Goal: Task Accomplishment & Management: Manage account settings

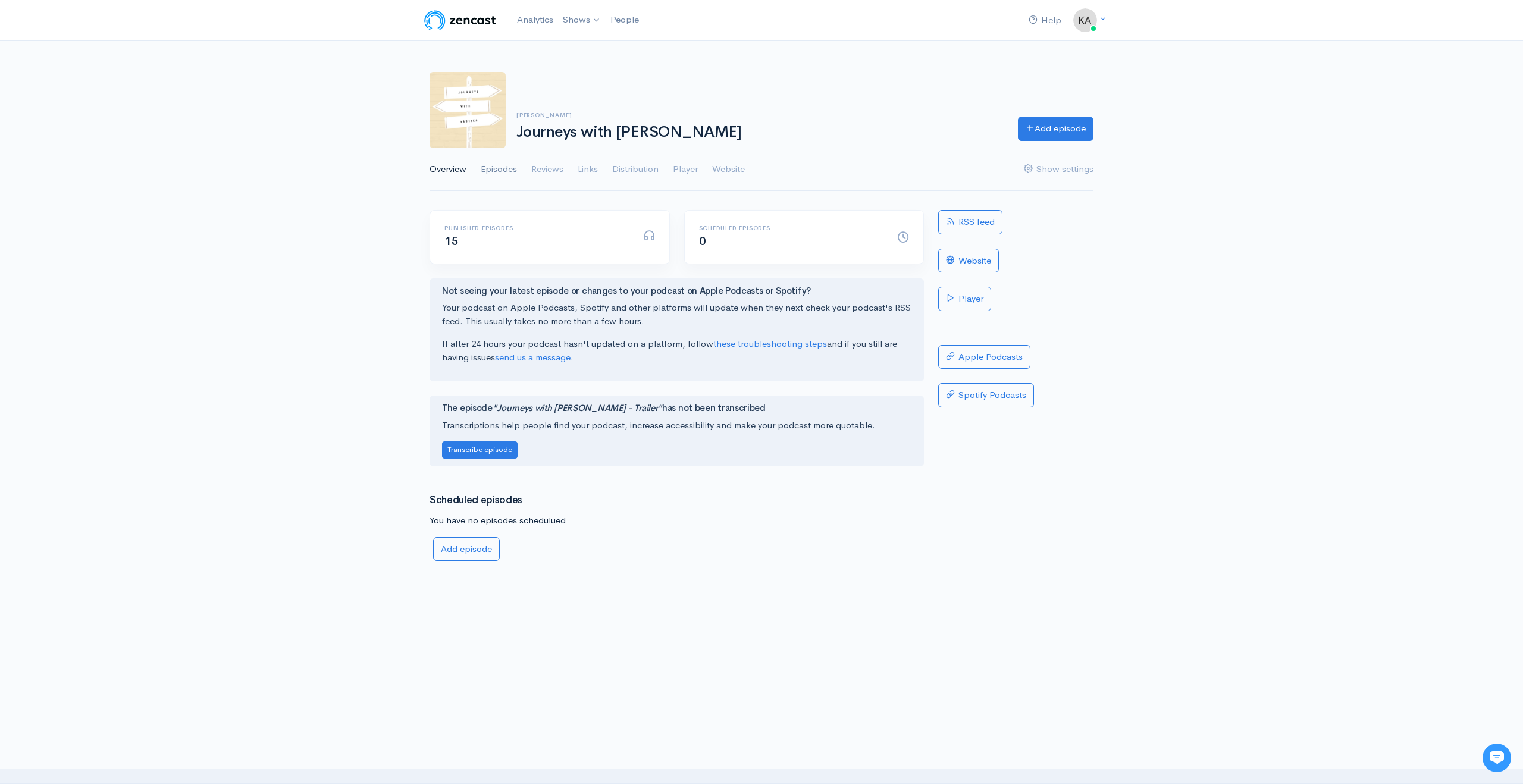
click at [498, 165] on link "Episodes" at bounding box center [499, 169] width 37 height 43
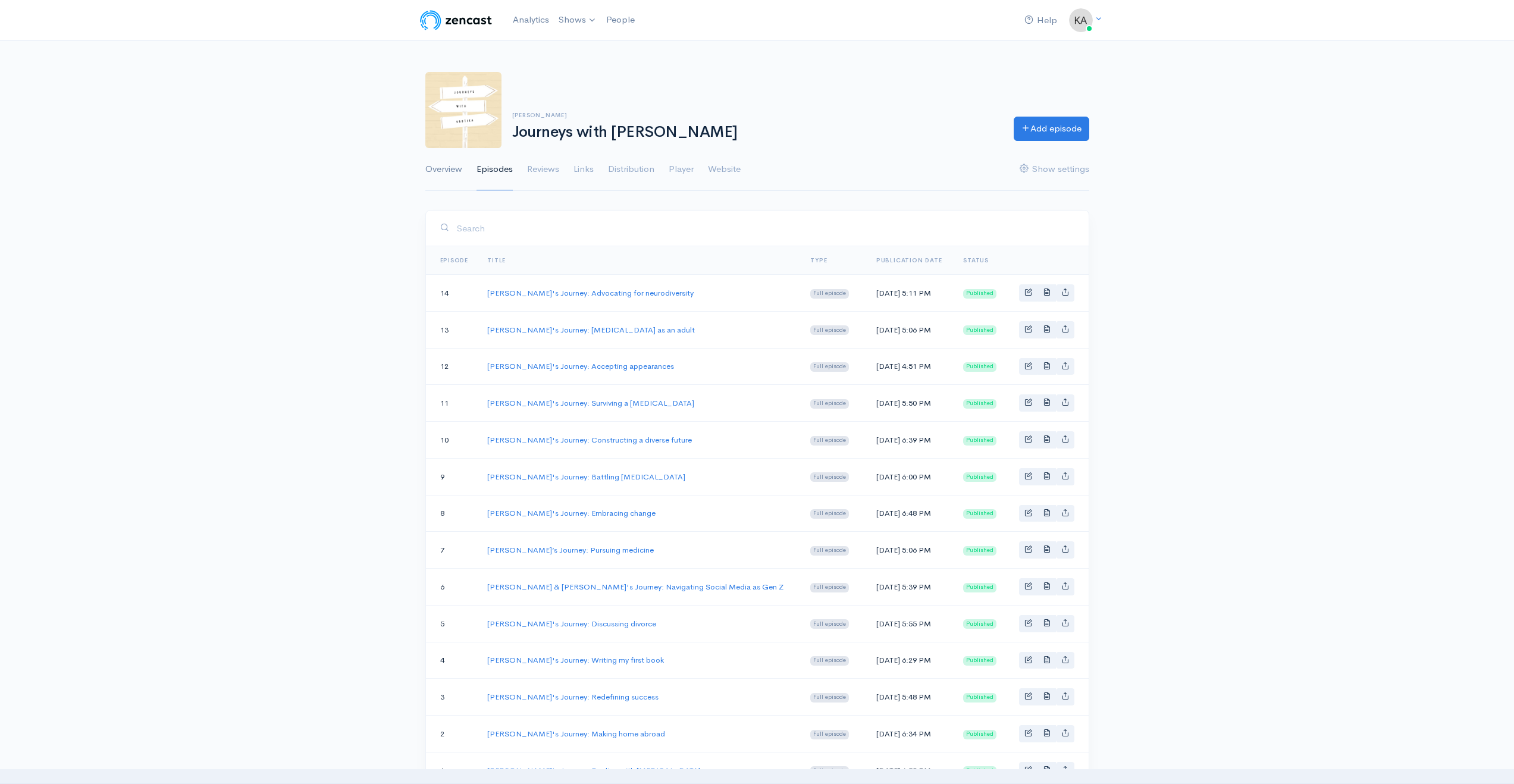
click at [447, 179] on link "Overview" at bounding box center [443, 169] width 37 height 43
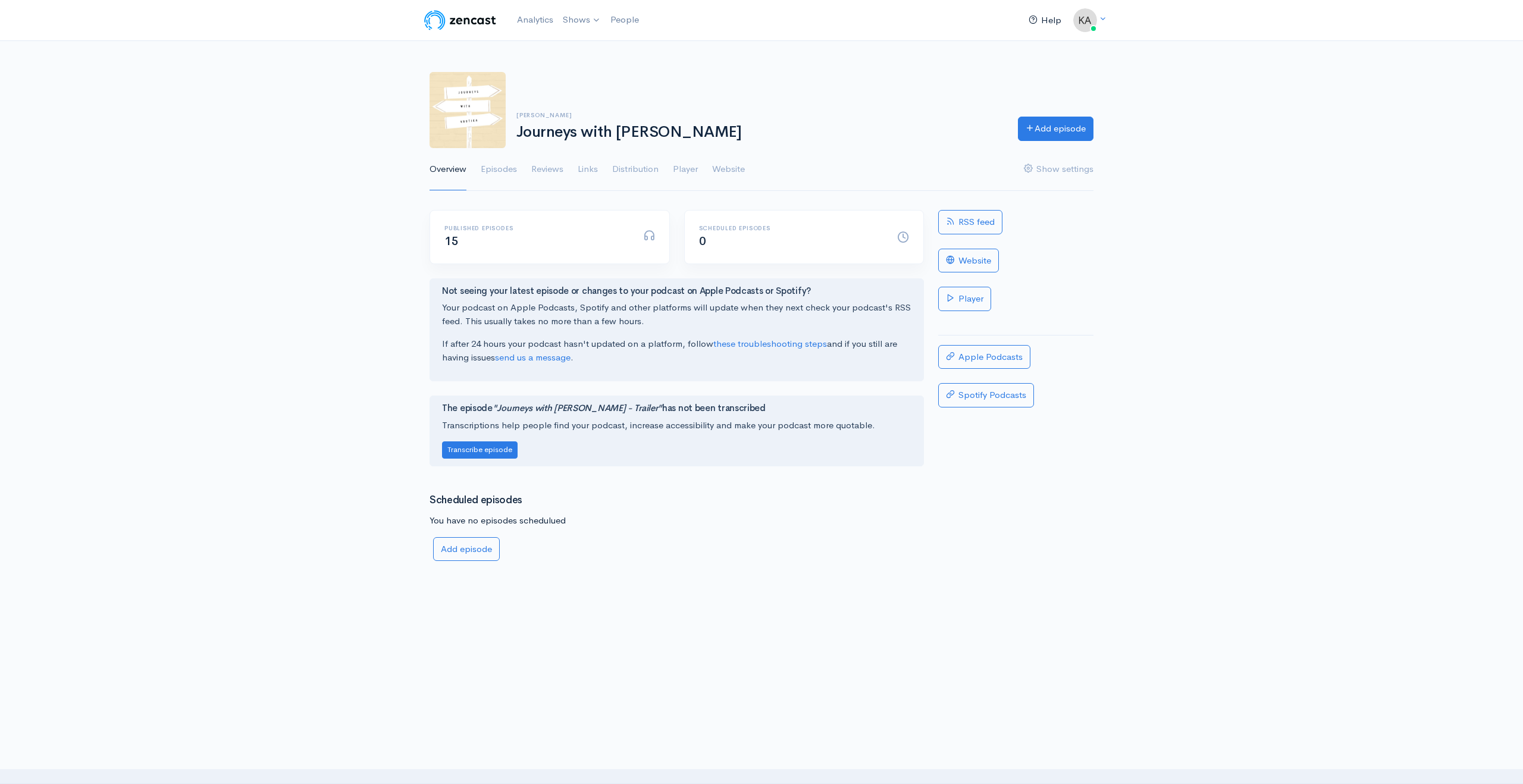
click at [601, 19] on link "Help" at bounding box center [1045, 21] width 42 height 26
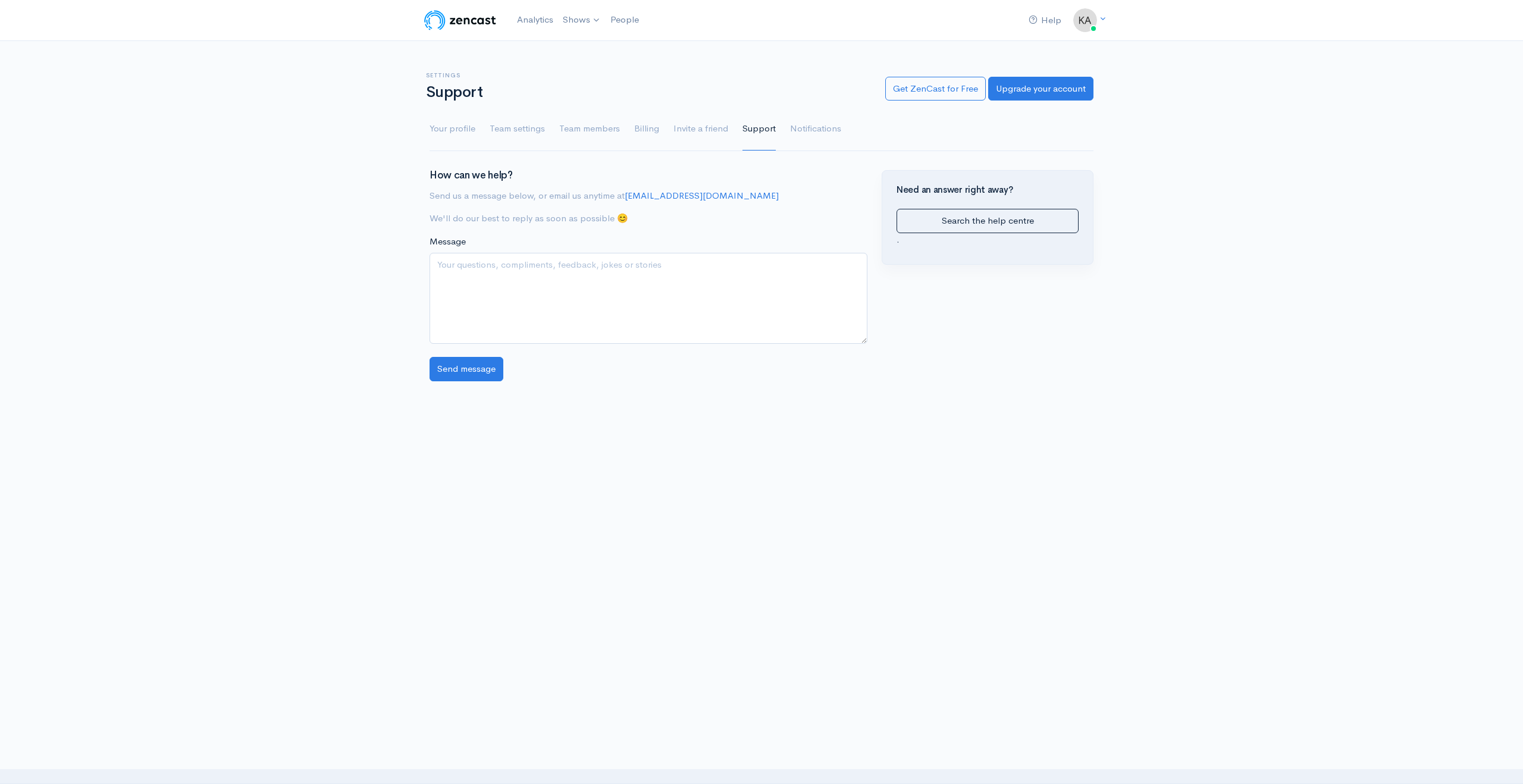
click at [579, 283] on textarea "Message" at bounding box center [649, 298] width 438 height 91
click at [576, 269] on textarea "Message" at bounding box center [649, 298] width 438 height 91
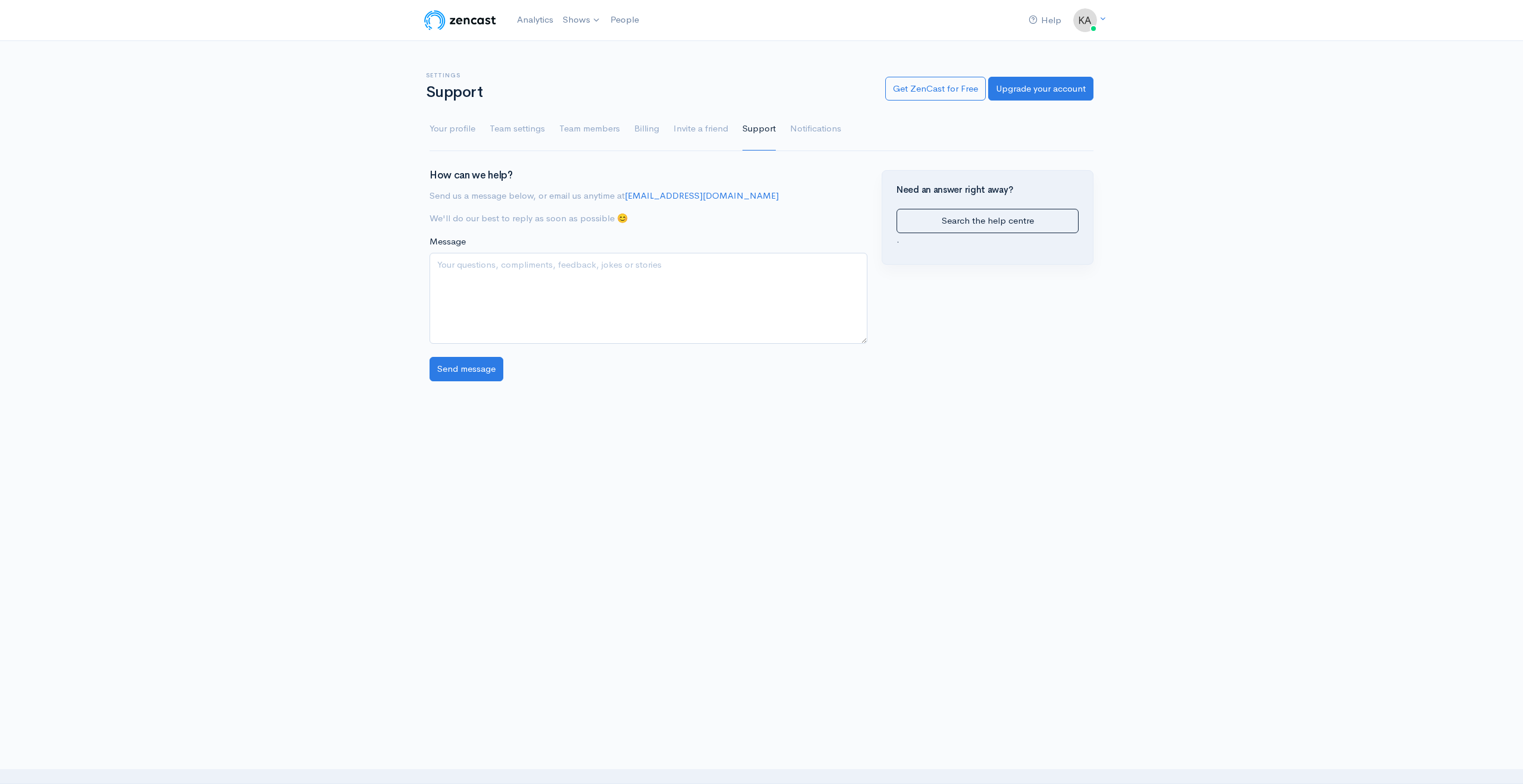
click at [576, 269] on textarea "Message" at bounding box center [649, 298] width 438 height 91
click at [589, 266] on textarea "Hi there, I published my 14th Episode about 30 minutes ago but I still cam't" at bounding box center [649, 298] width 438 height 91
click at [601, 266] on textarea "Hi there, I published my 14th Episode for my podcast about 30 minutes ago but I…" at bounding box center [649, 298] width 438 height 91
click at [601, 265] on textarea "Hi there, I published my 14th Episode for my podcast about 30 minutes ago but I…" at bounding box center [649, 298] width 438 height 91
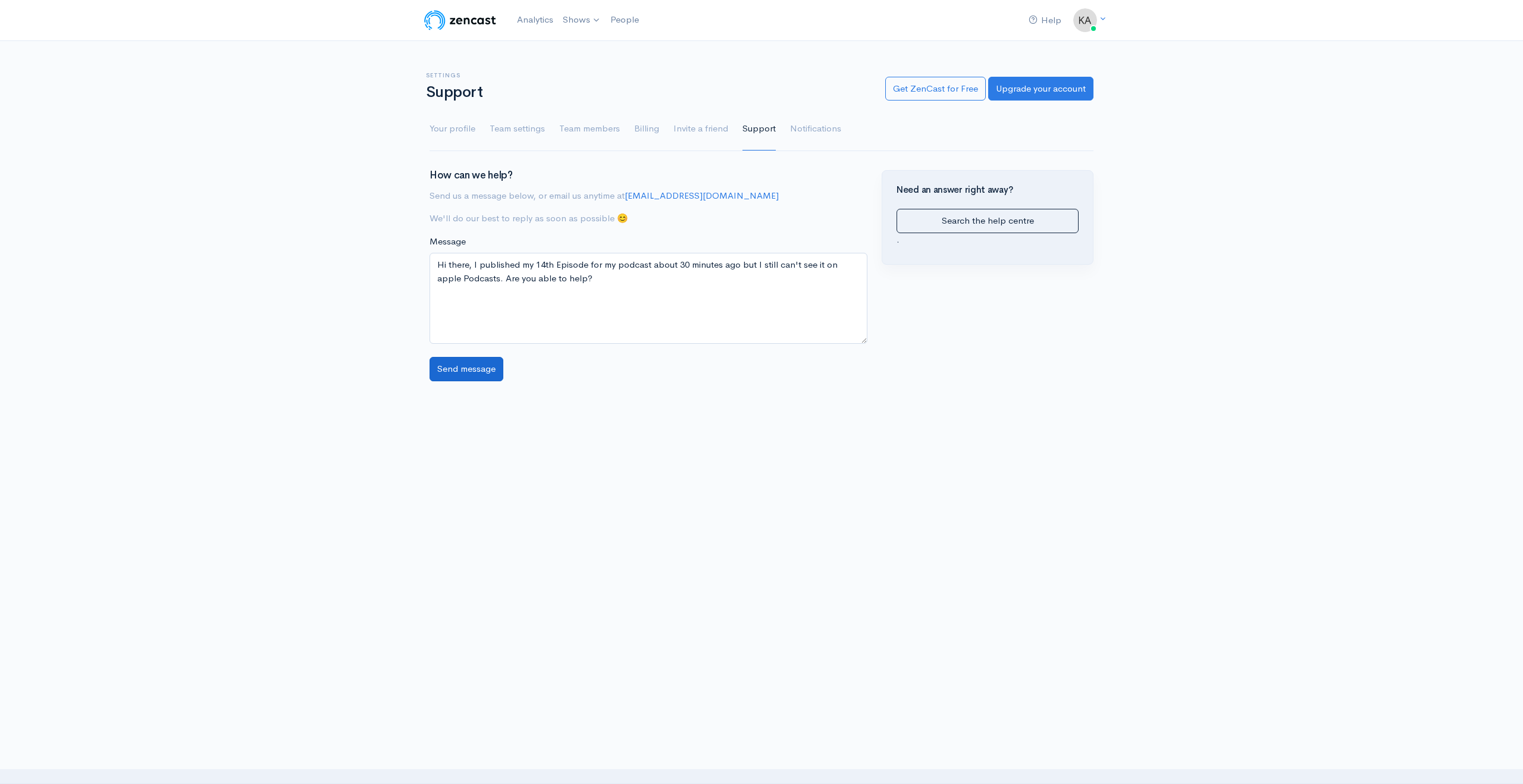
type textarea "Hi there, I published my 14th Episode for my podcast about 30 minutes ago but I…"
click at [489, 369] on input "Send message" at bounding box center [467, 369] width 74 height 24
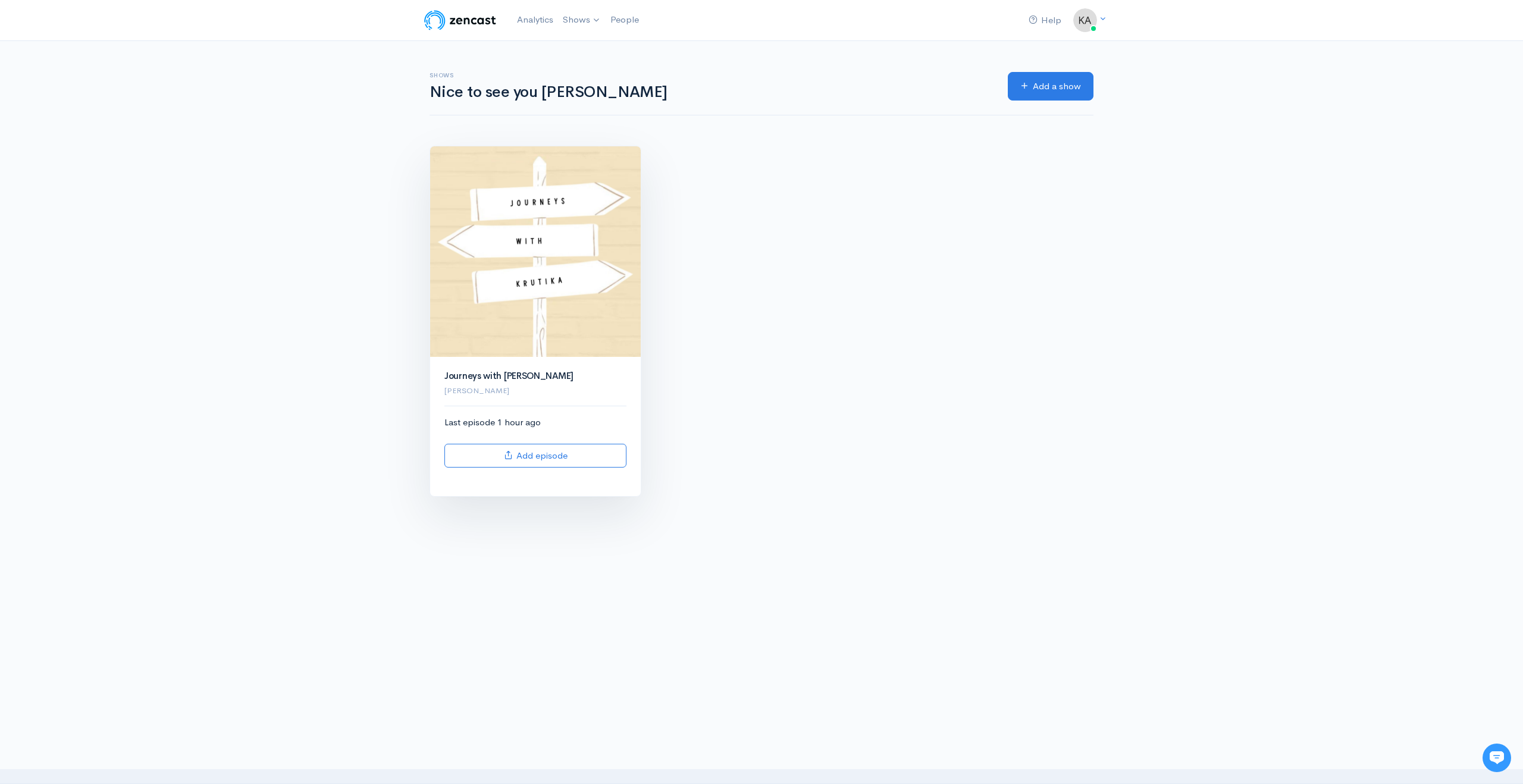
click at [548, 319] on img at bounding box center [535, 251] width 210 height 210
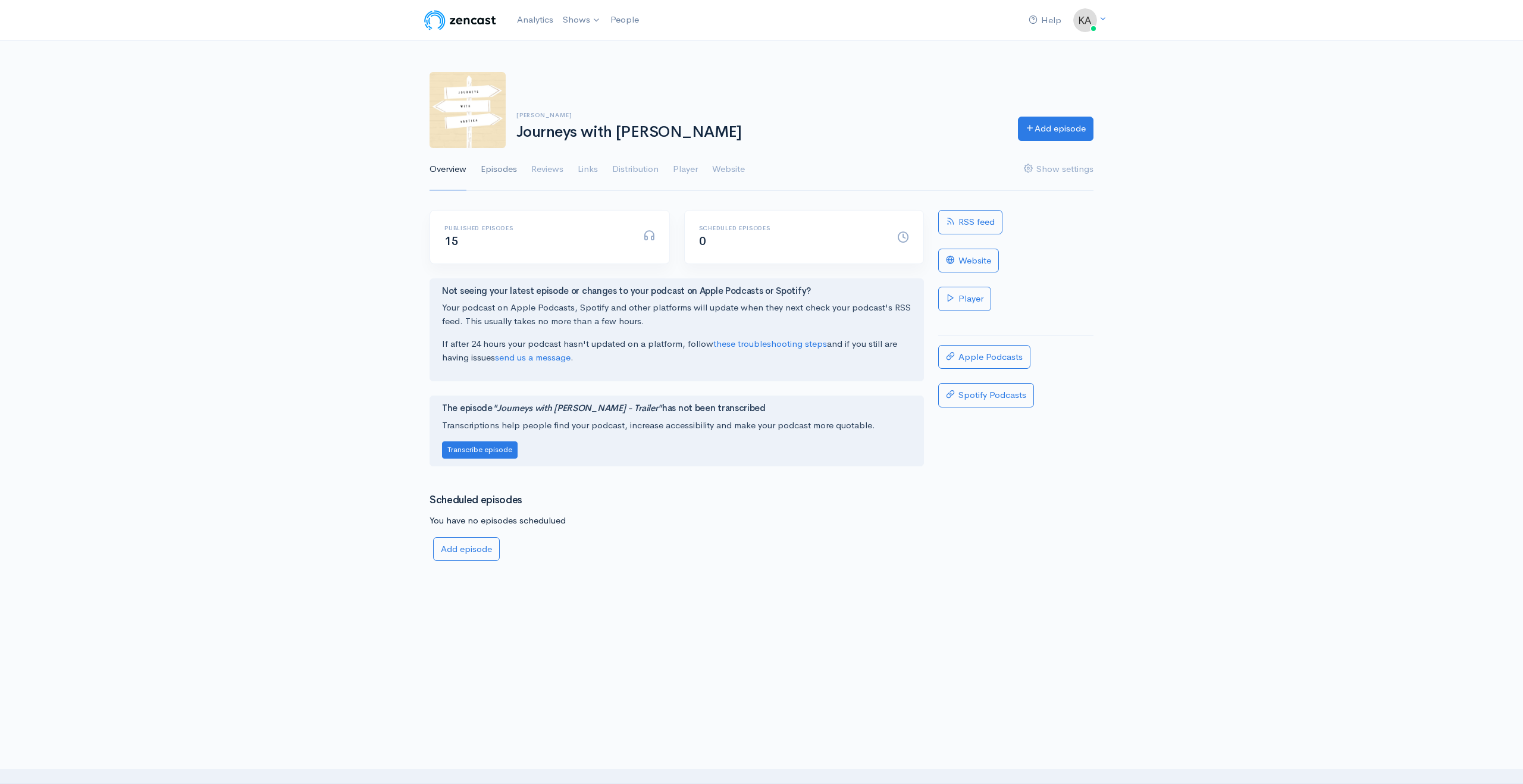
click at [500, 175] on link "Episodes" at bounding box center [499, 169] width 37 height 43
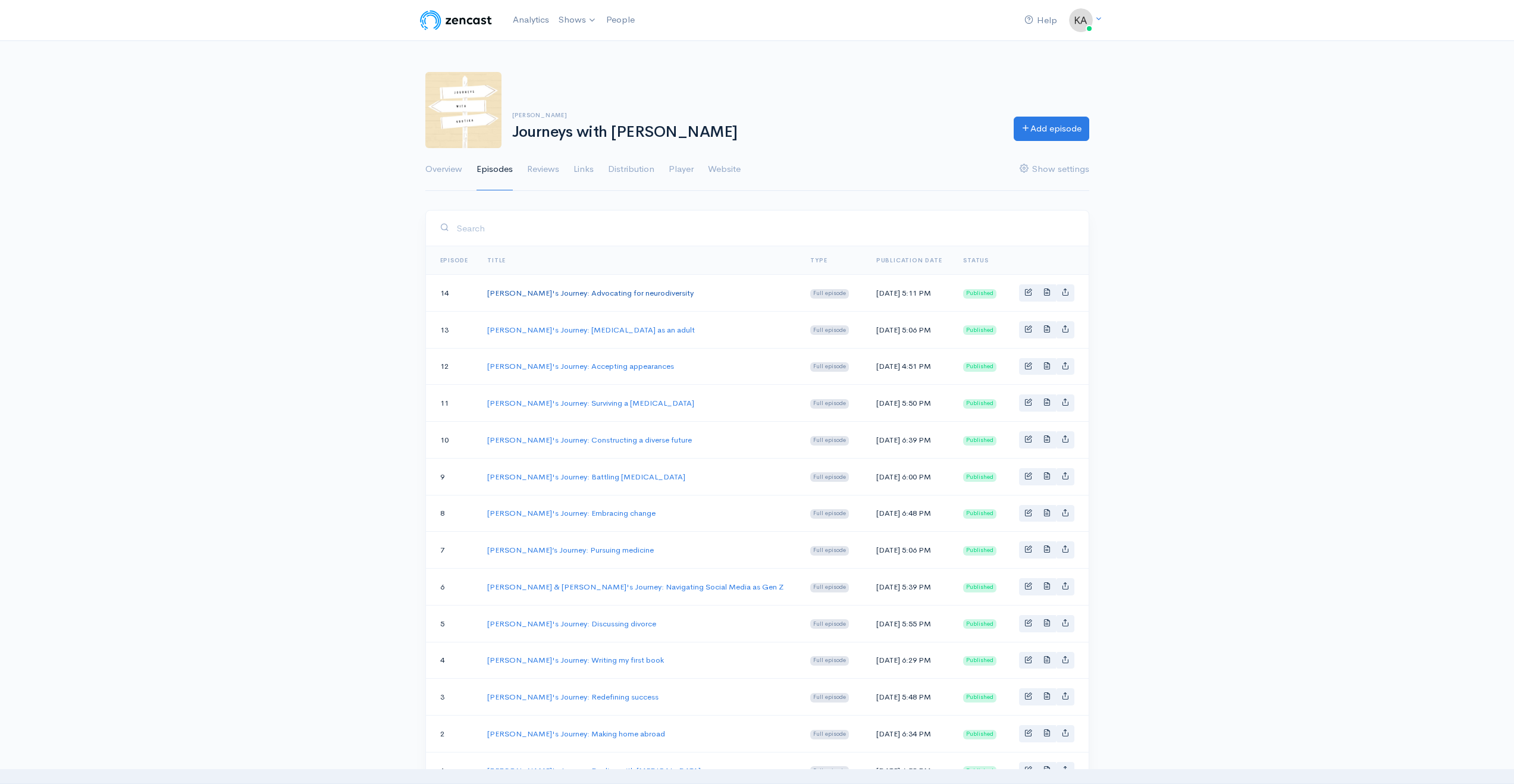
click at [593, 293] on link "[PERSON_NAME]'s Journey: Advocating for neurodiversity" at bounding box center [591, 293] width 207 height 10
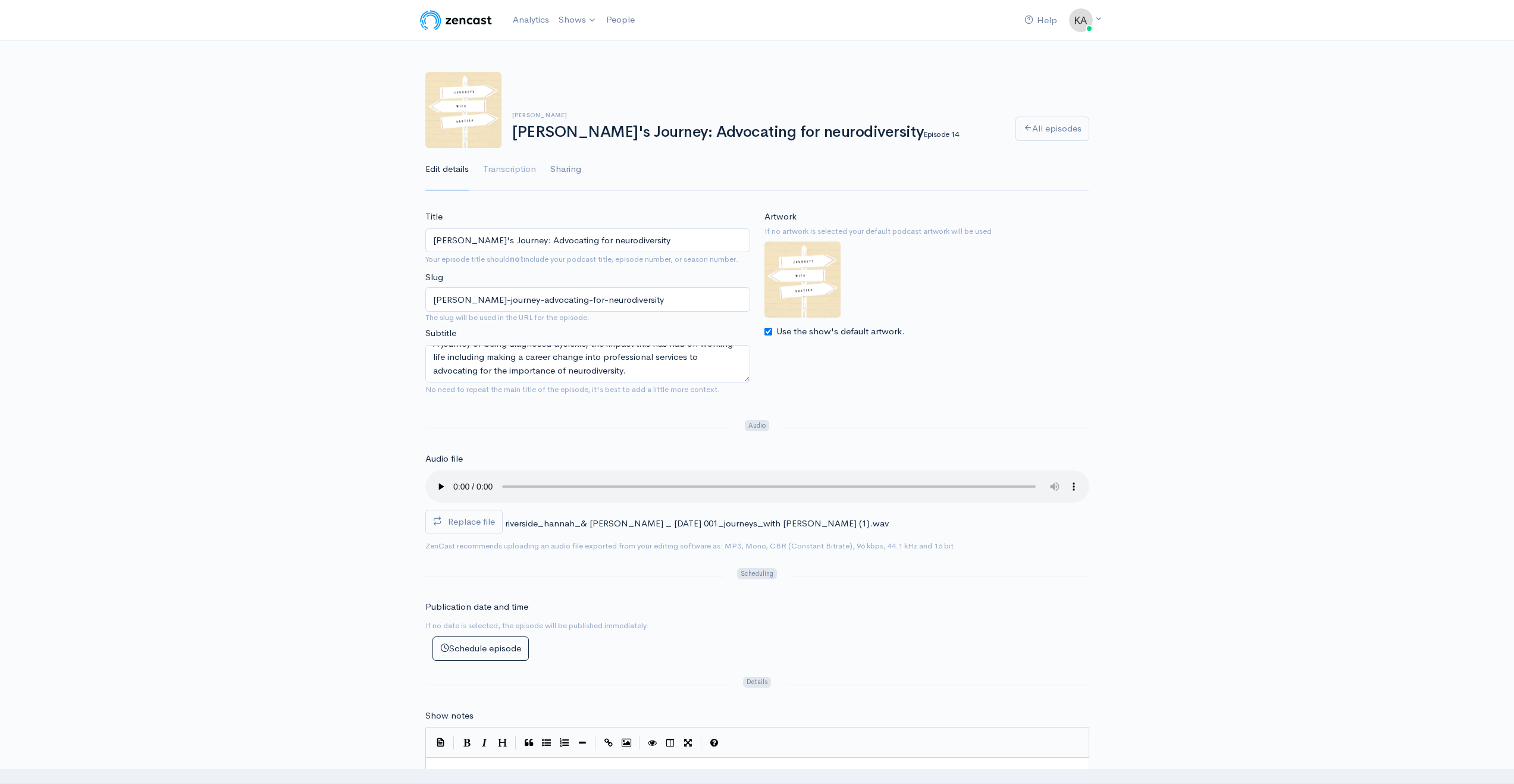
click at [574, 171] on link "Sharing" at bounding box center [565, 169] width 31 height 43
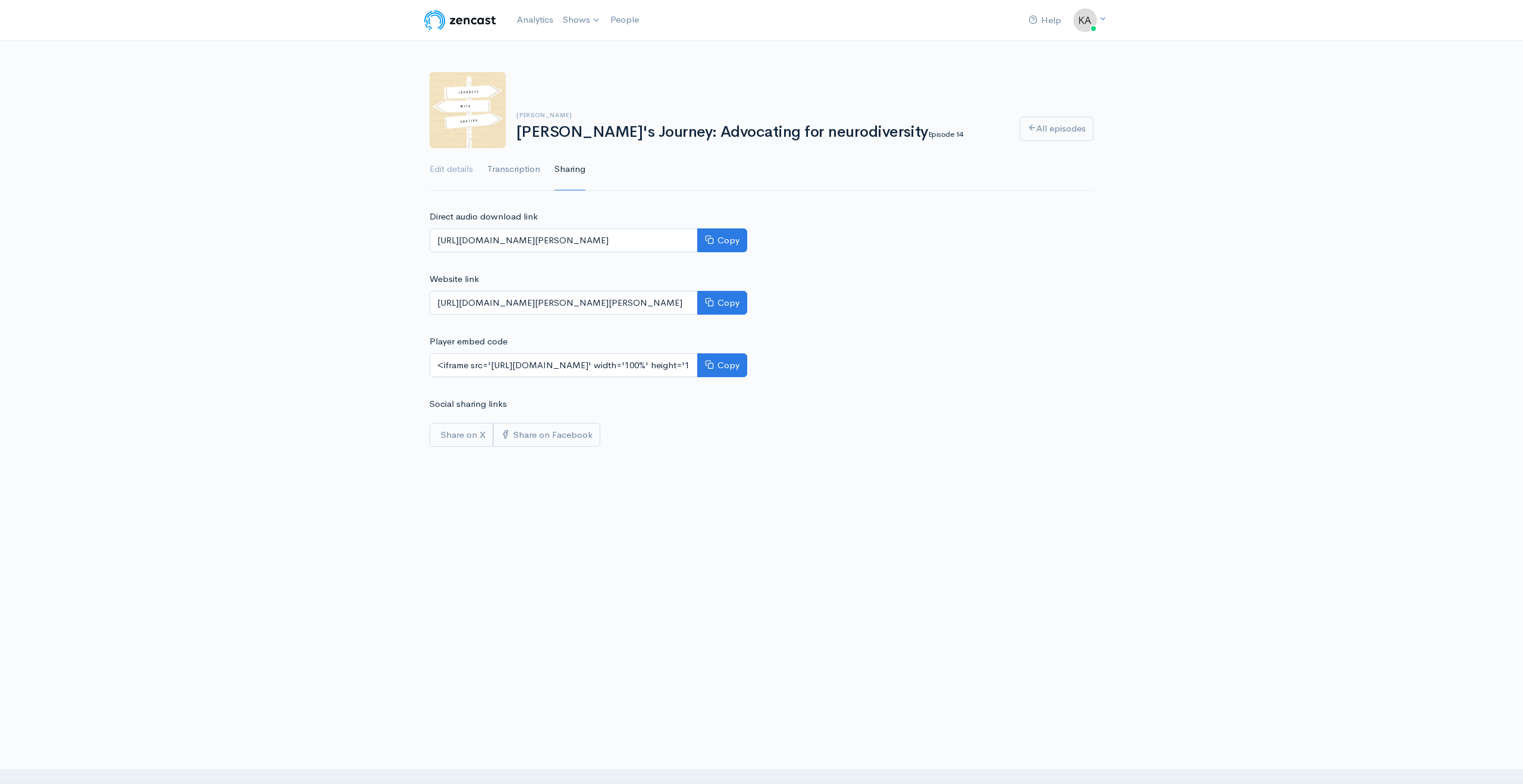
click at [515, 169] on link "Transcription" at bounding box center [514, 169] width 53 height 43
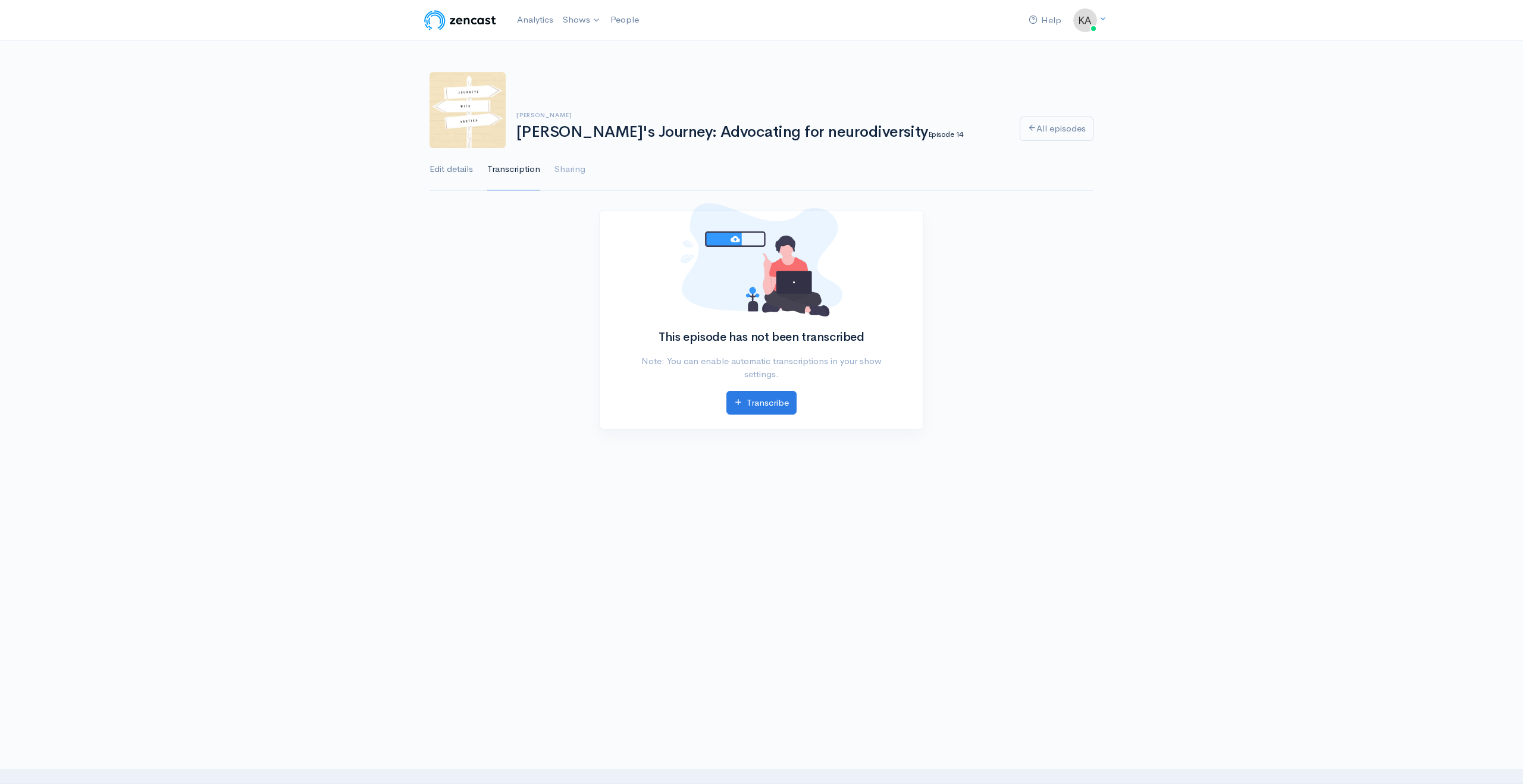
click at [457, 172] on link "Edit details" at bounding box center [451, 169] width 44 height 43
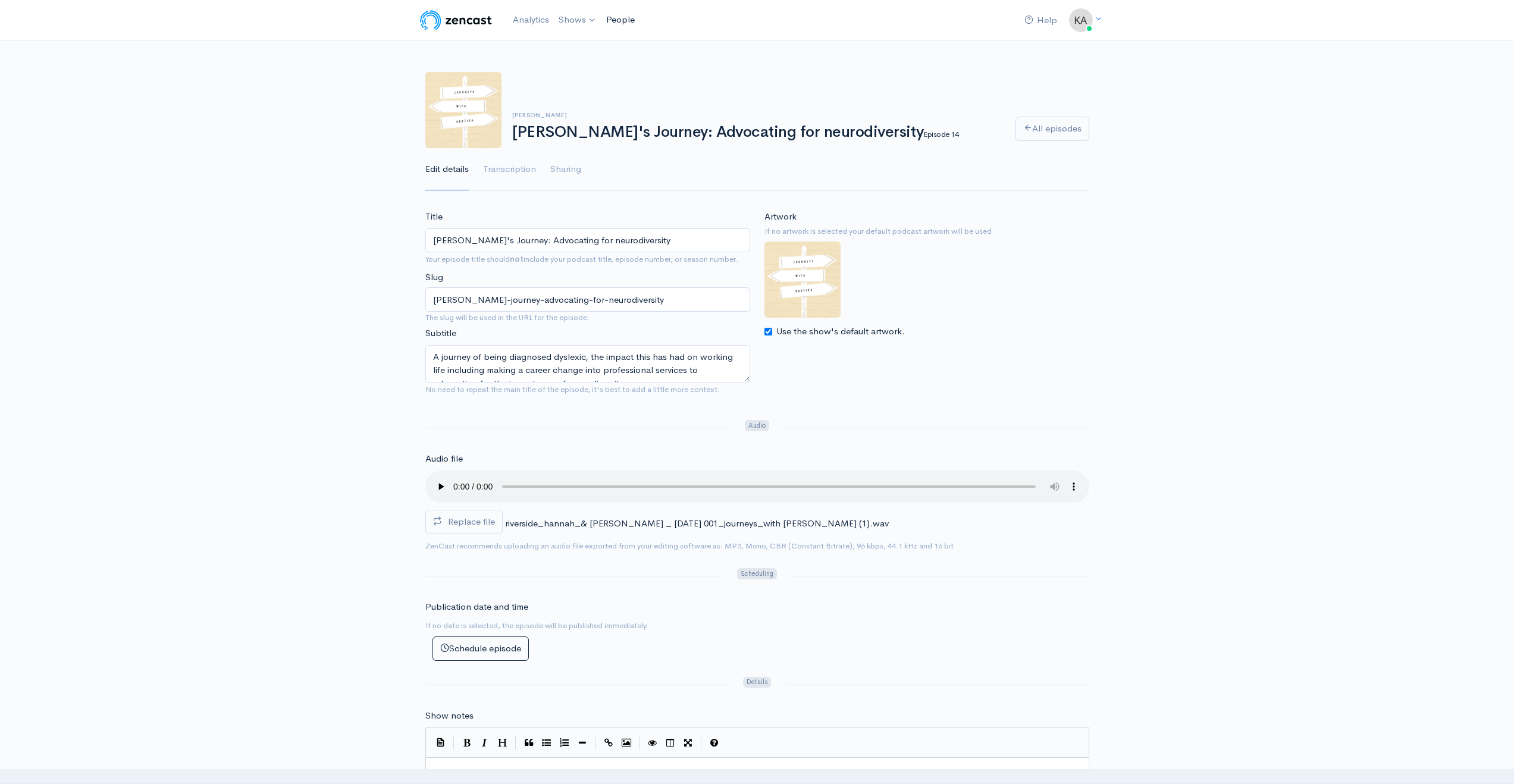
click at [632, 17] on link "People" at bounding box center [620, 20] width 38 height 26
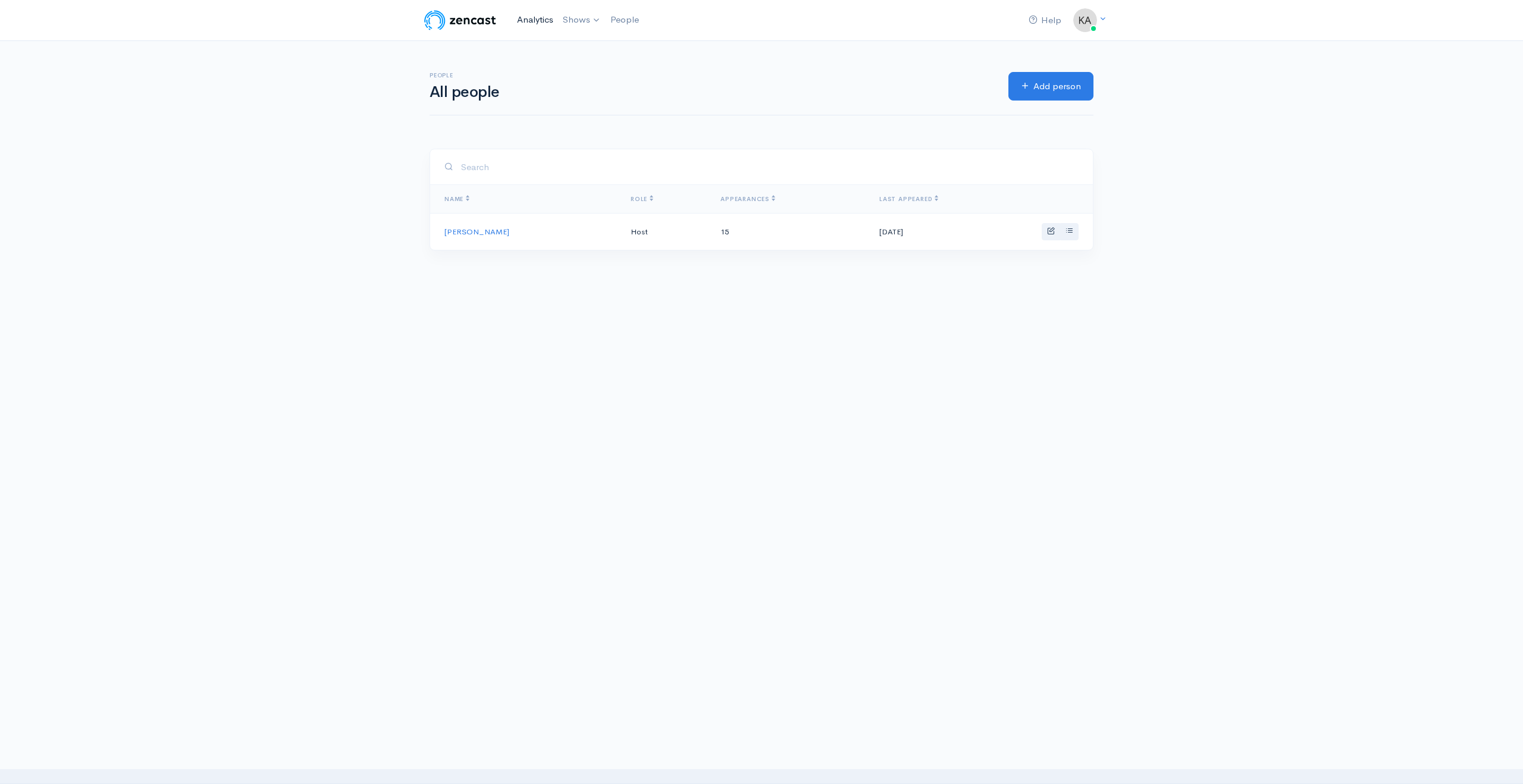
click at [526, 19] on link "Analytics" at bounding box center [535, 20] width 46 height 26
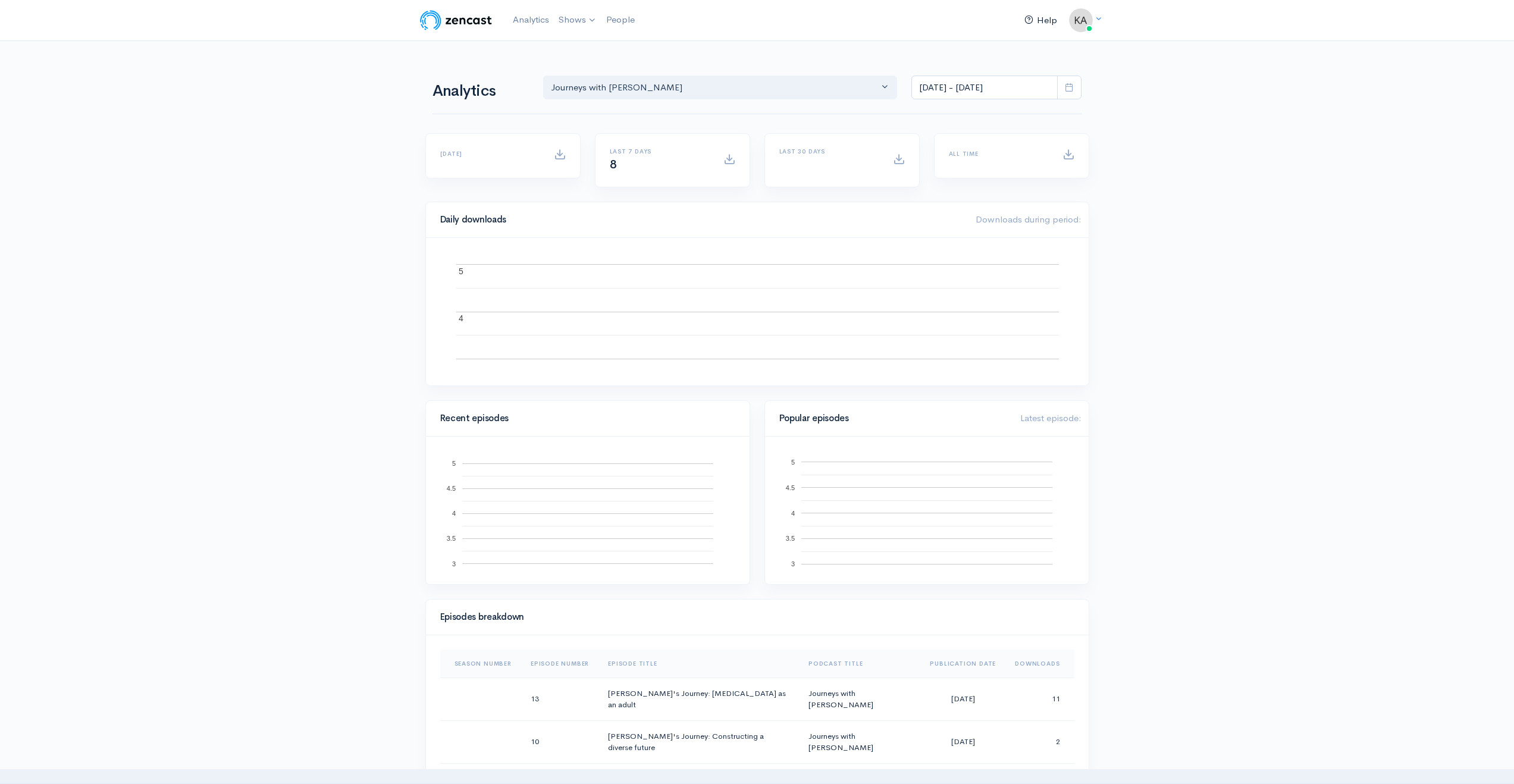
click at [1025, 20] on icon at bounding box center [1029, 19] width 9 height 9
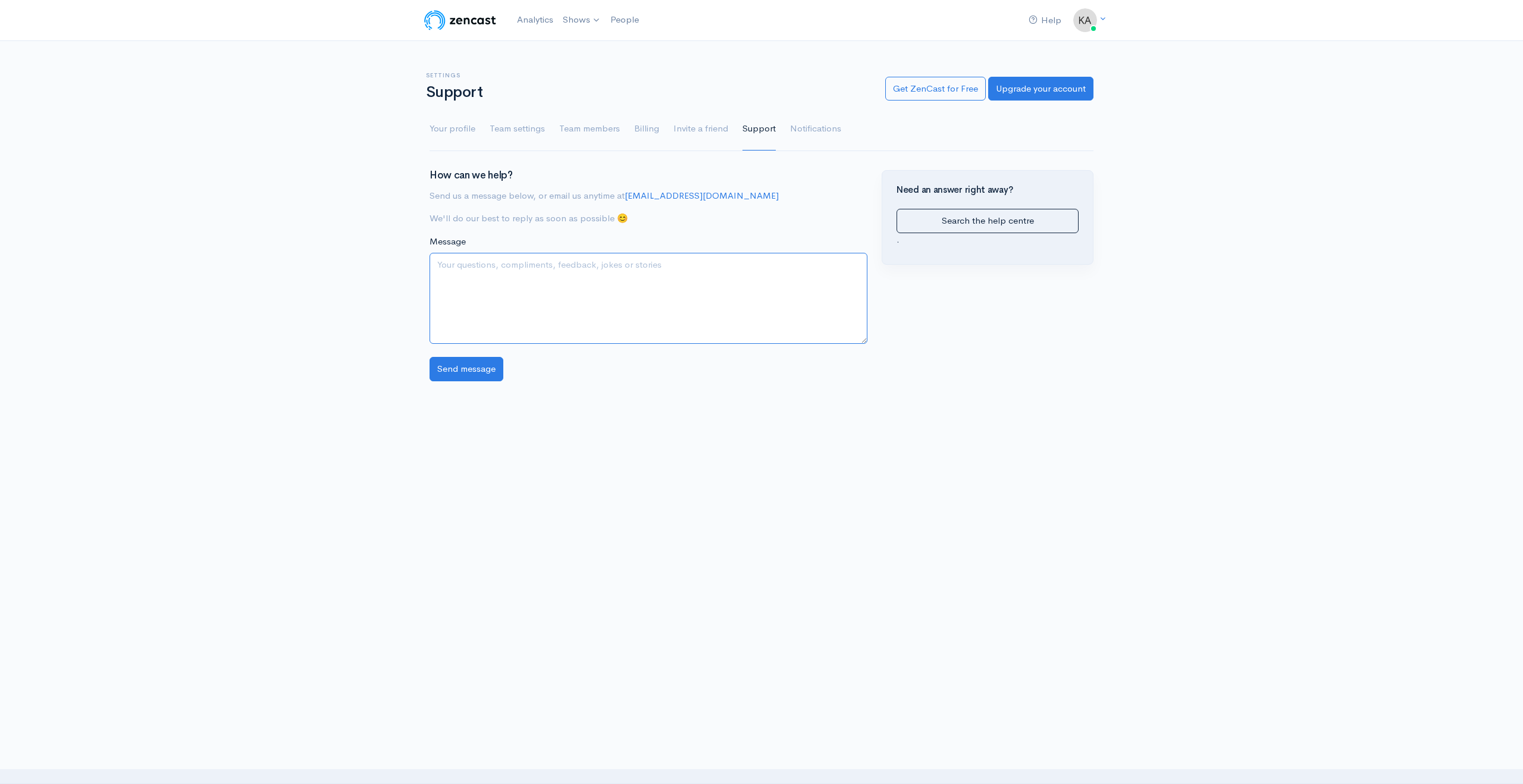
click at [541, 279] on textarea "Message" at bounding box center [649, 298] width 438 height 91
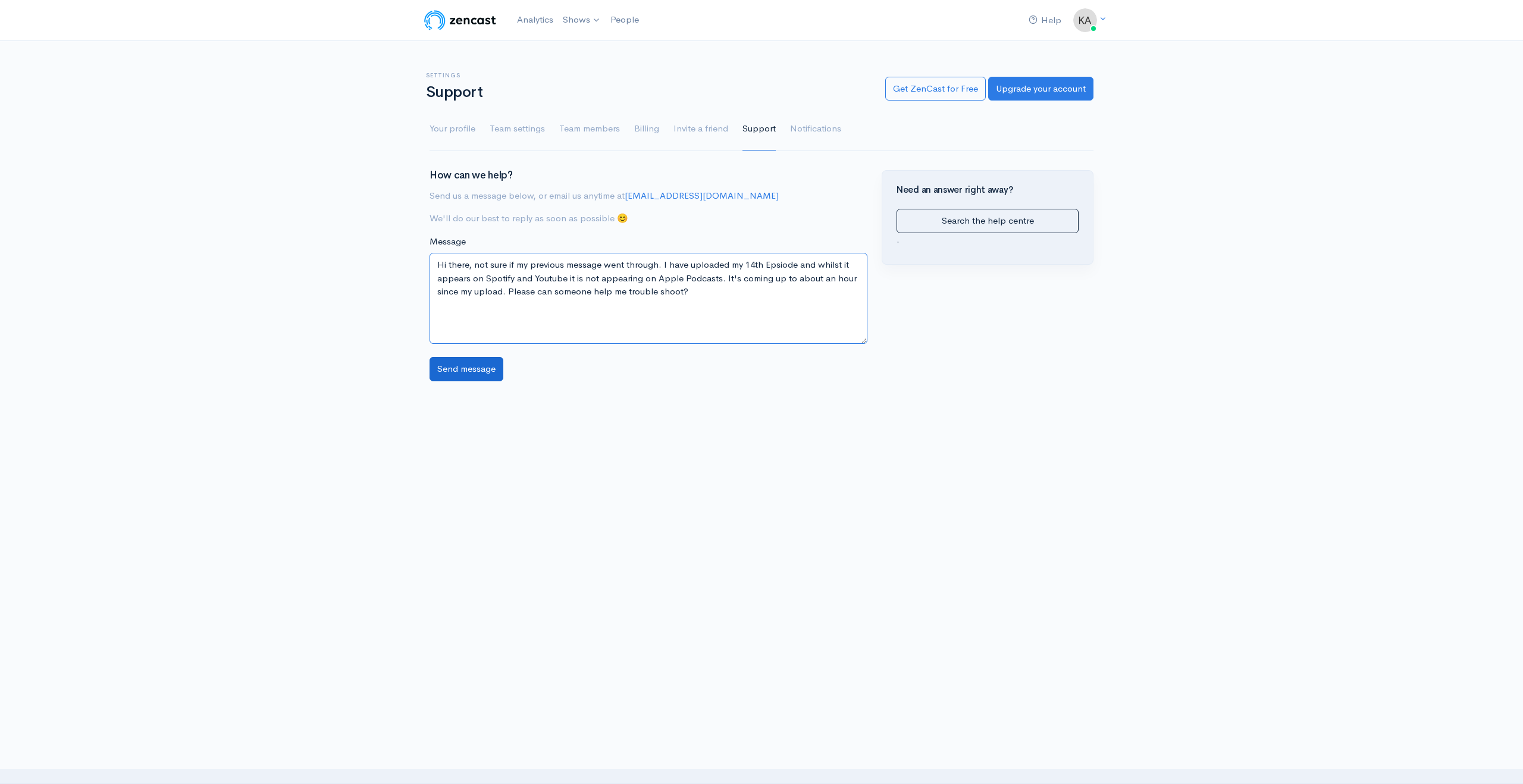
type textarea "Hi there, not sure if my previous message went through. I have uploaded my 14th…"
click at [489, 364] on input "Send message" at bounding box center [467, 369] width 74 height 24
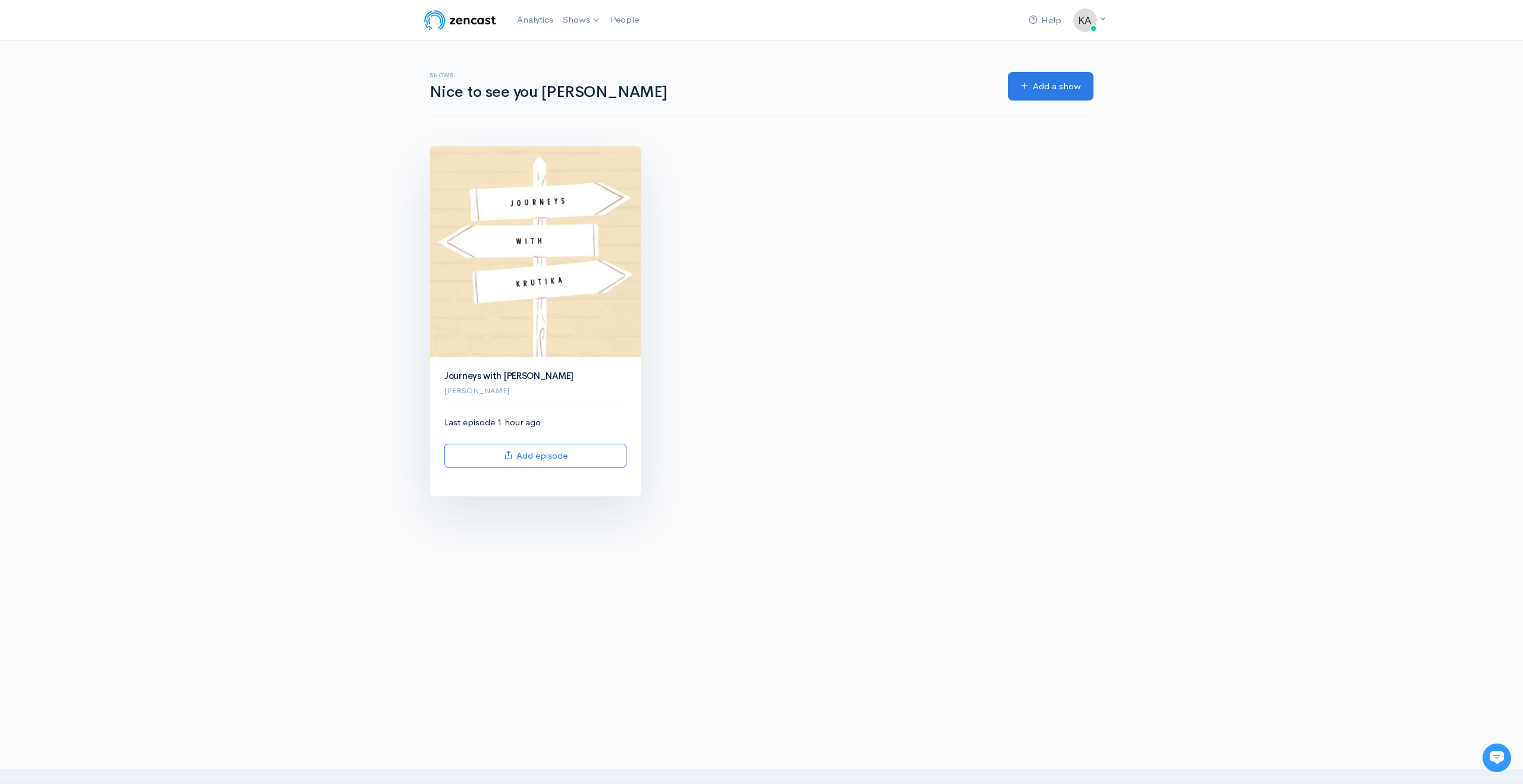
click at [505, 391] on p "[PERSON_NAME]" at bounding box center [535, 390] width 182 height 12
click at [506, 382] on div "Journeys with Krutika Krutika Adatia" at bounding box center [535, 383] width 197 height 25
click at [508, 374] on link "Journeys with [PERSON_NAME]" at bounding box center [509, 376] width 129 height 11
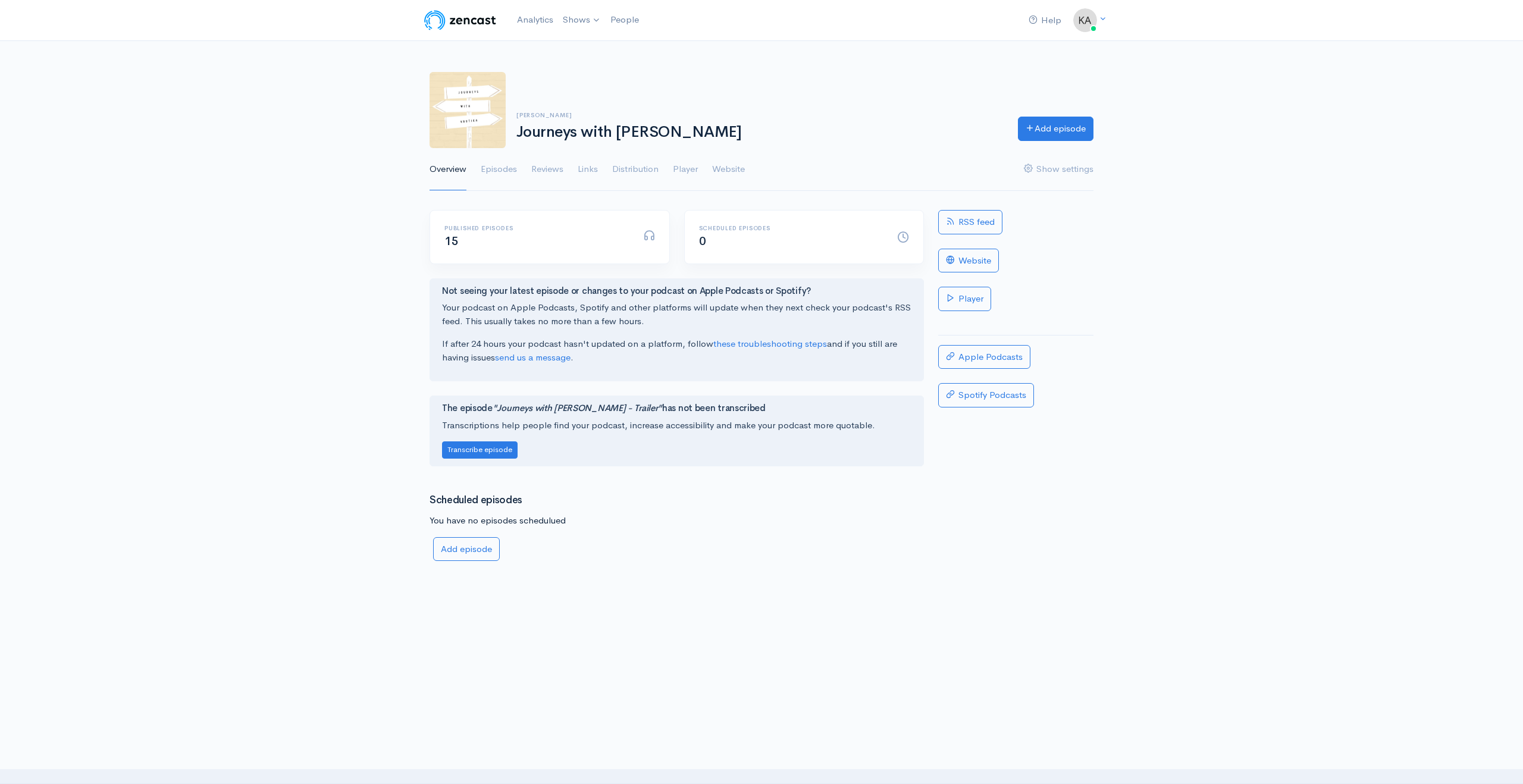
click at [485, 116] on img at bounding box center [468, 110] width 76 height 76
click at [568, 25] on link "Shows" at bounding box center [582, 20] width 47 height 26
click at [593, 46] on link "Journeys with [PERSON_NAME]" at bounding box center [638, 49] width 160 height 21
click at [515, 172] on link "Episodes" at bounding box center [499, 169] width 37 height 43
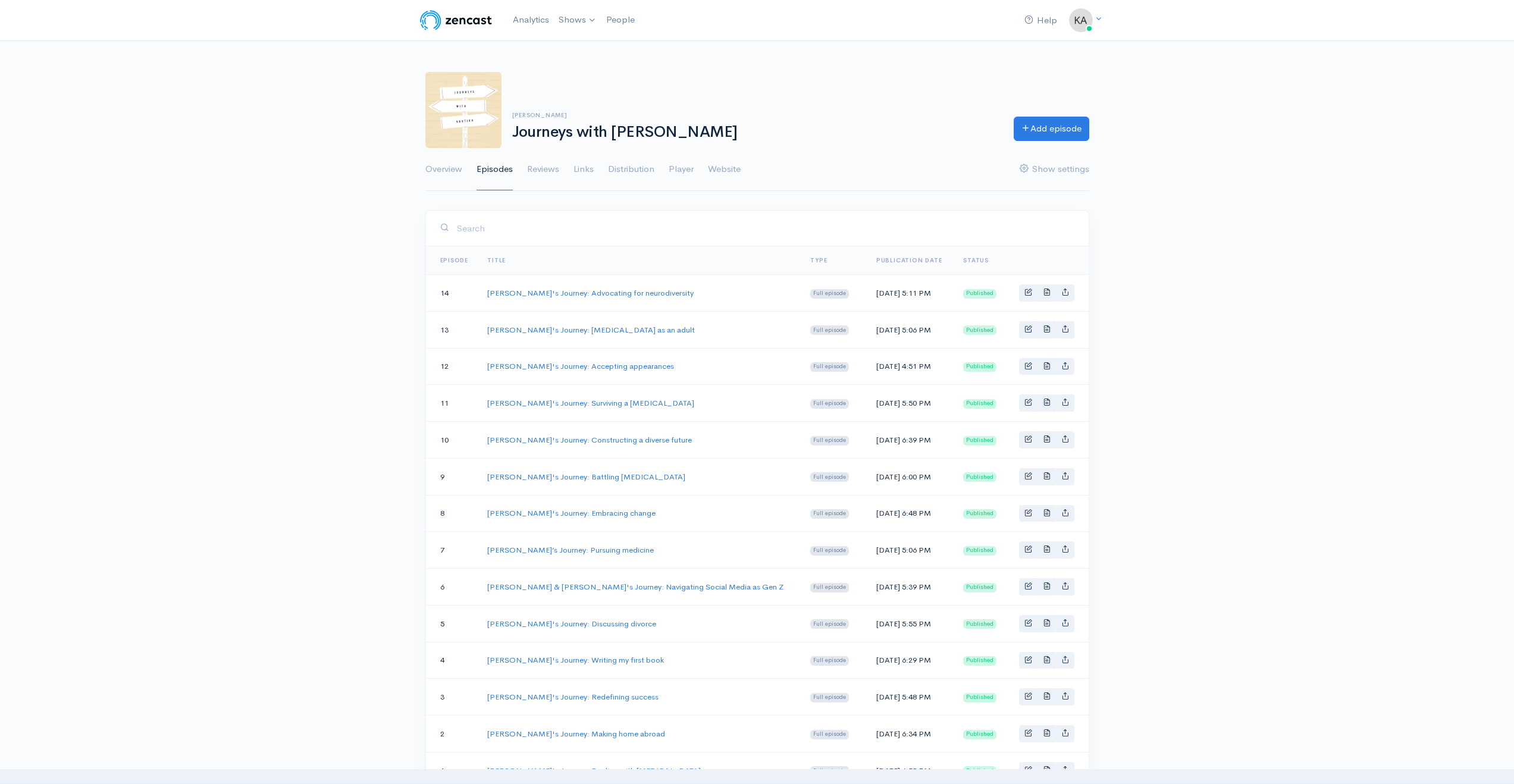
click at [475, 24] on img at bounding box center [456, 20] width 75 height 24
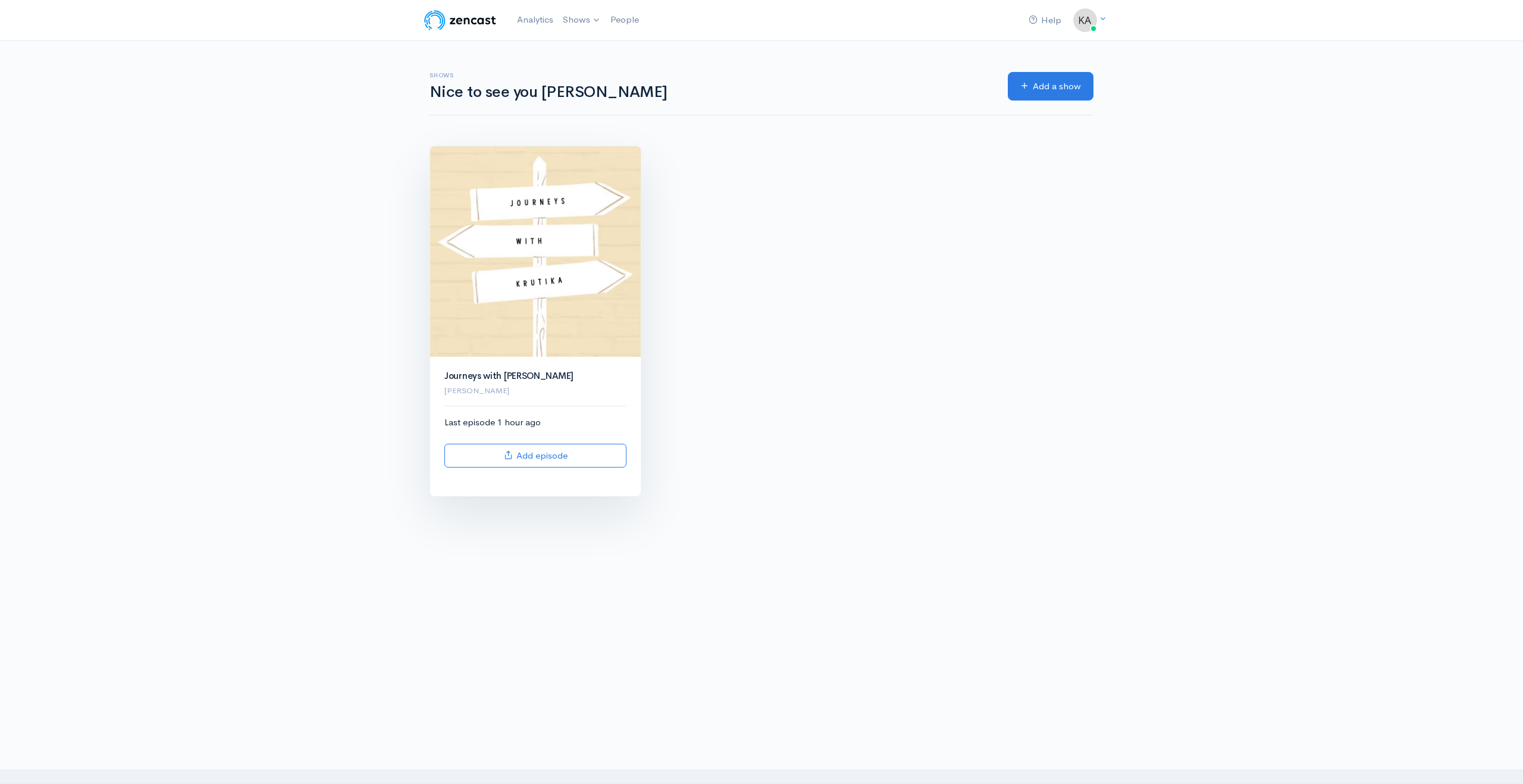
click at [568, 280] on img at bounding box center [535, 251] width 210 height 210
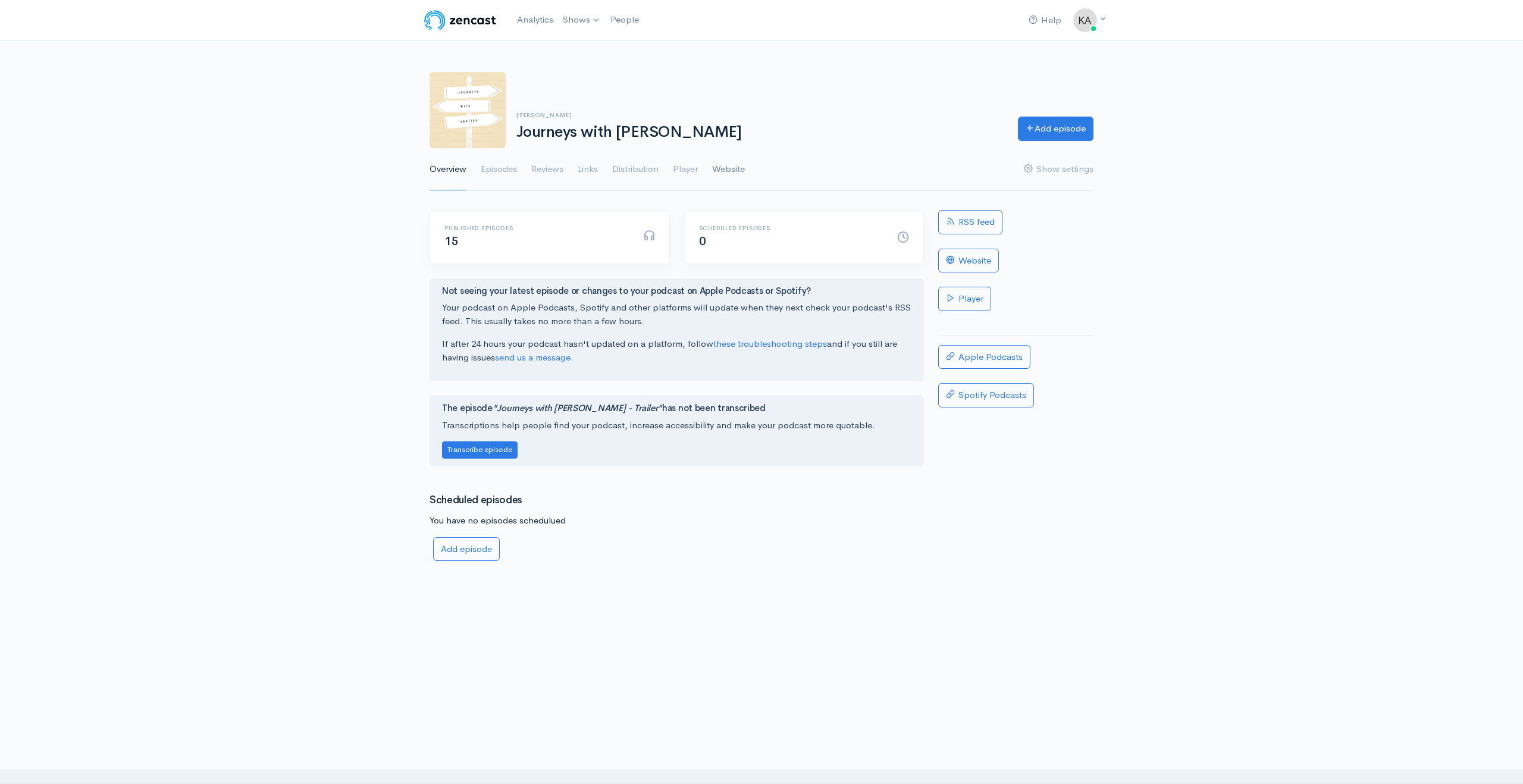
click at [726, 163] on link "Website" at bounding box center [728, 169] width 33 height 43
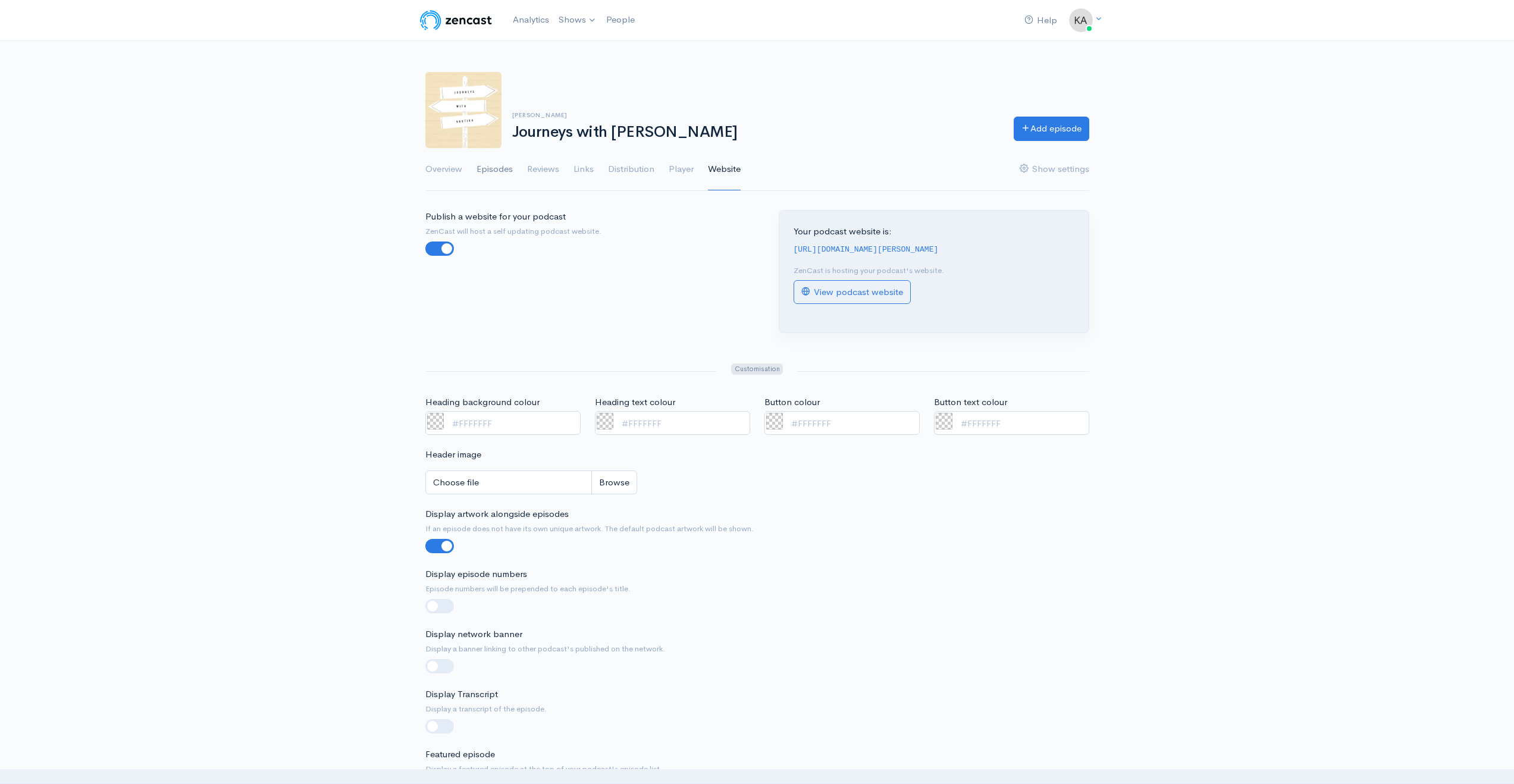
click at [511, 173] on link "Episodes" at bounding box center [494, 169] width 37 height 43
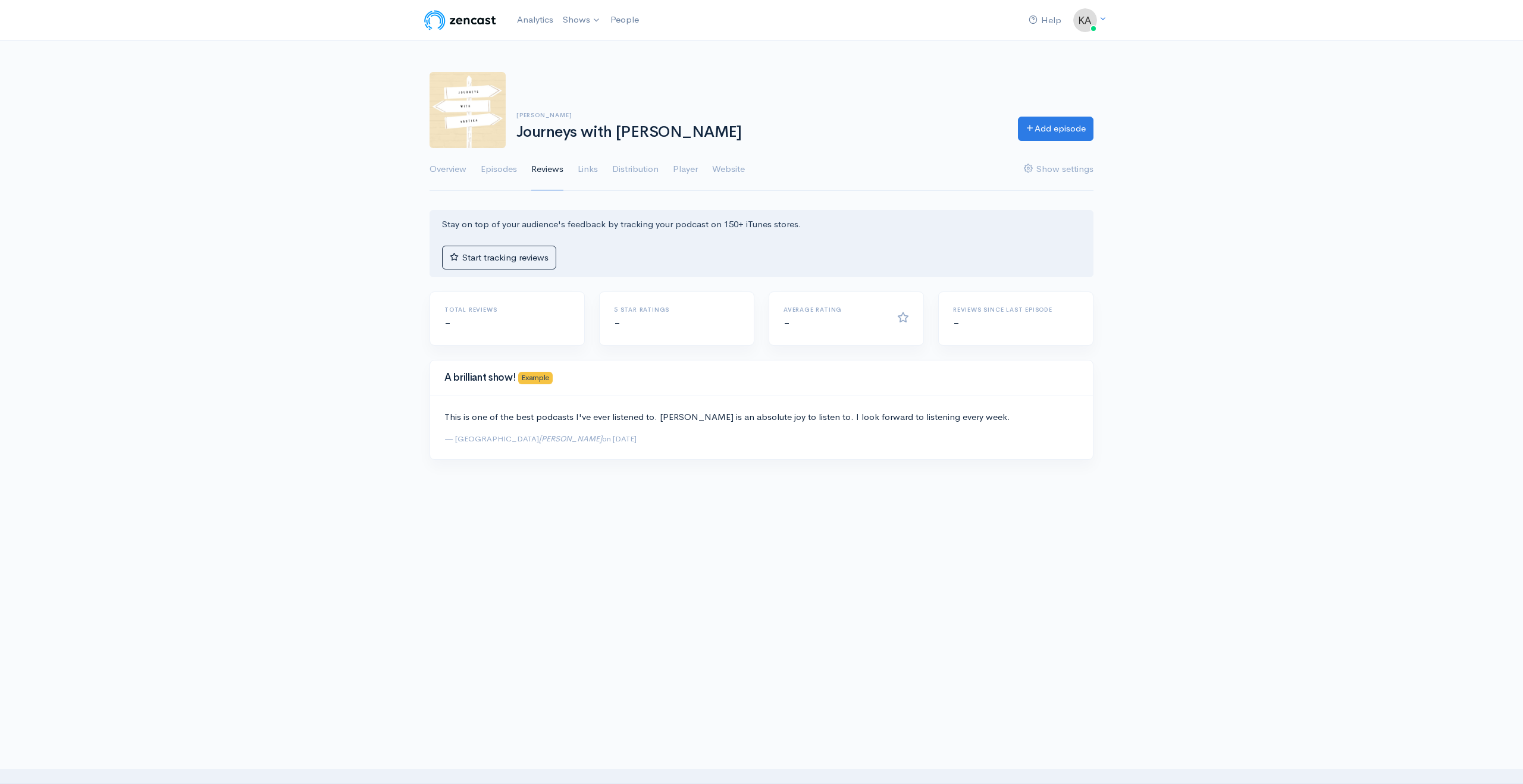
click at [583, 169] on link "Links" at bounding box center [588, 169] width 20 height 43
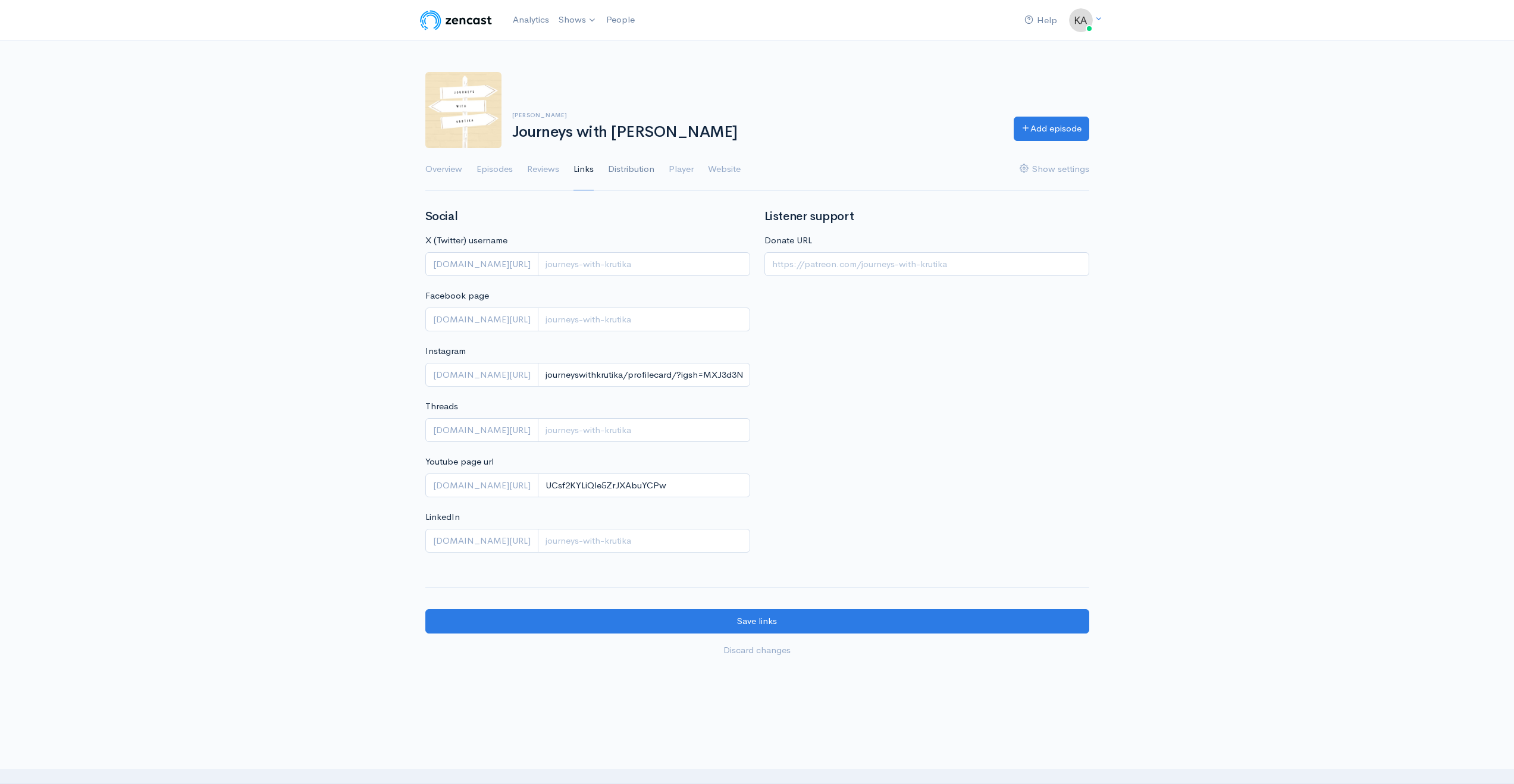
click at [621, 171] on link "Distribution" at bounding box center [631, 169] width 47 height 43
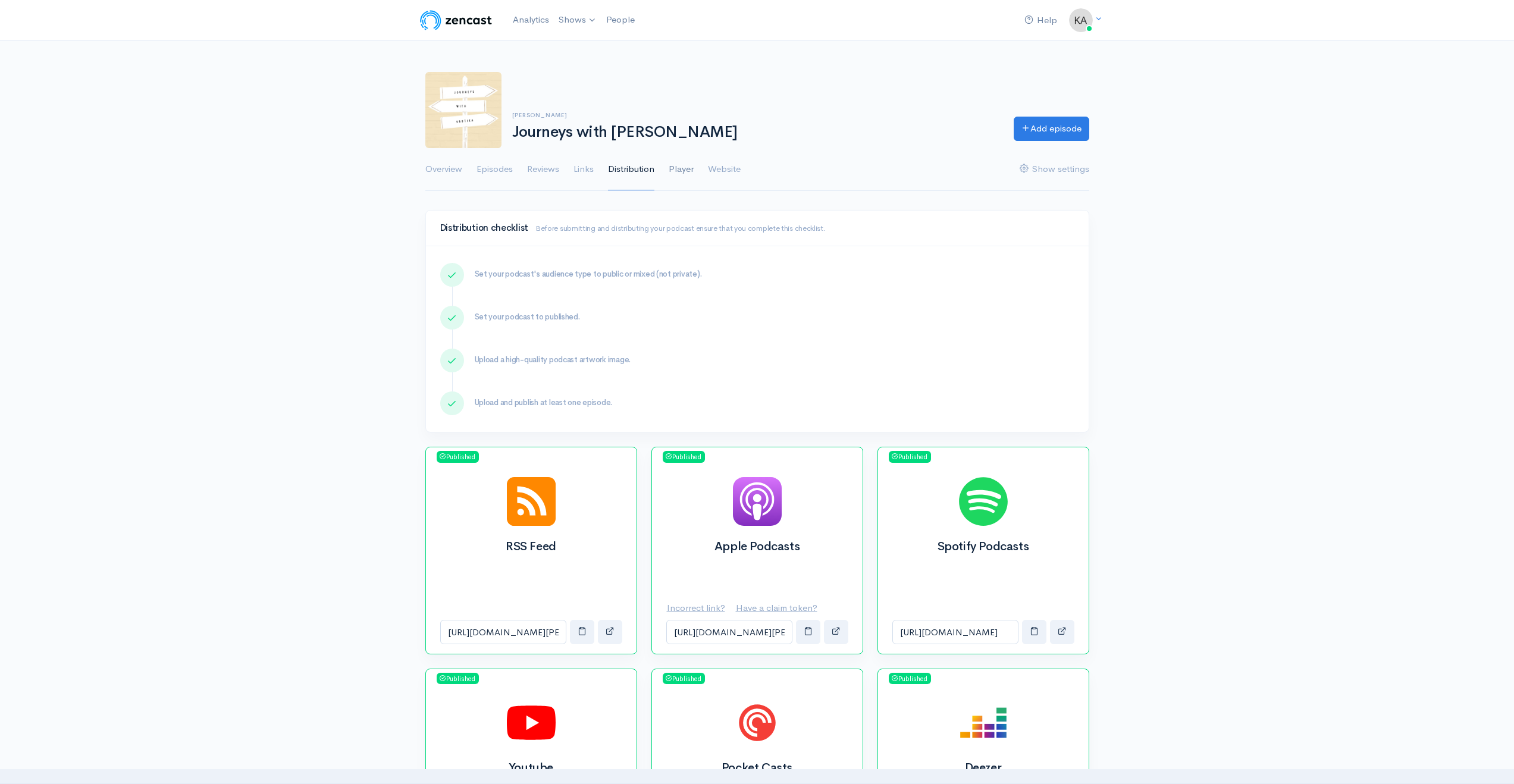
click at [678, 172] on link "Player" at bounding box center [681, 169] width 25 height 43
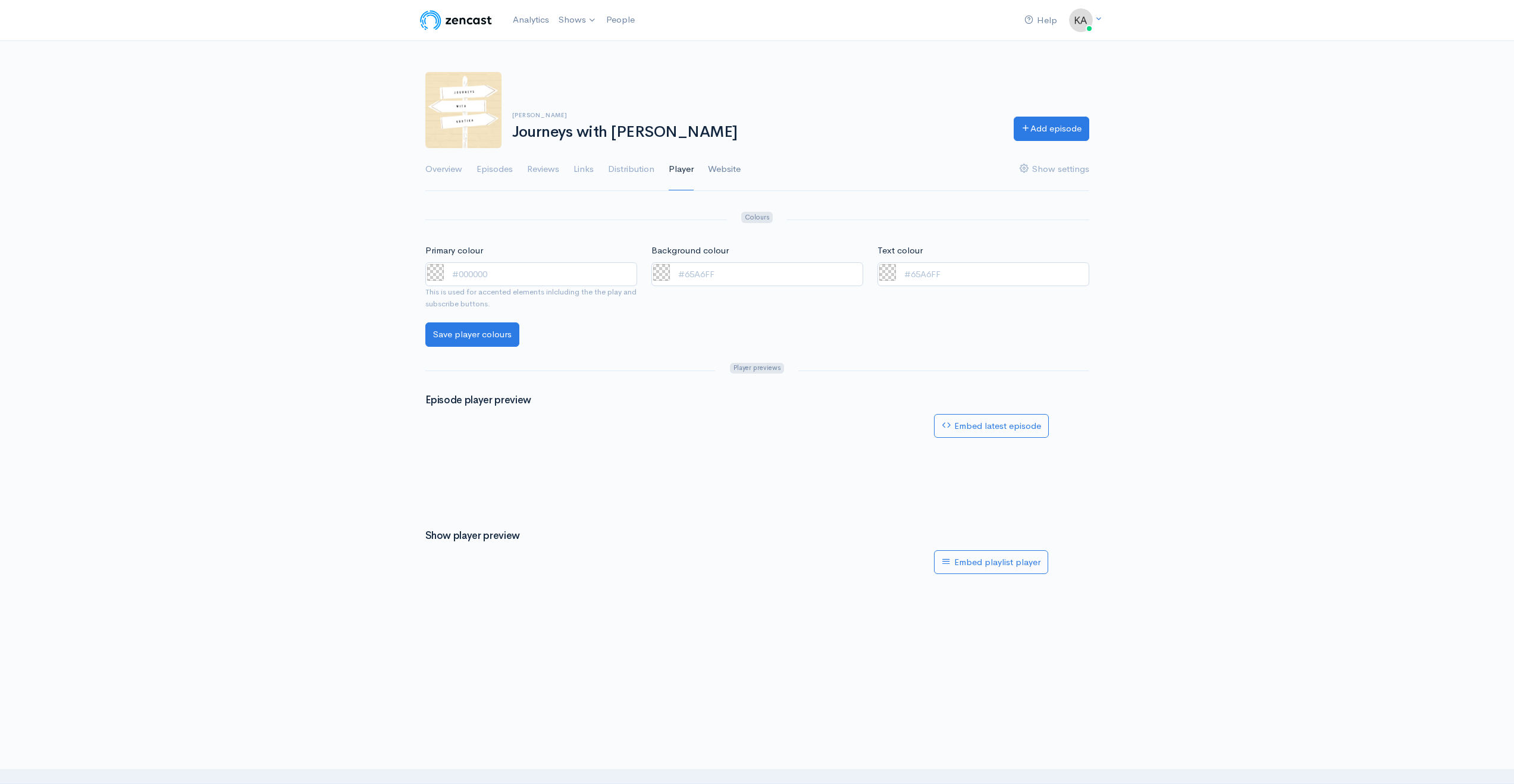
click at [715, 178] on link "Website" at bounding box center [724, 169] width 33 height 43
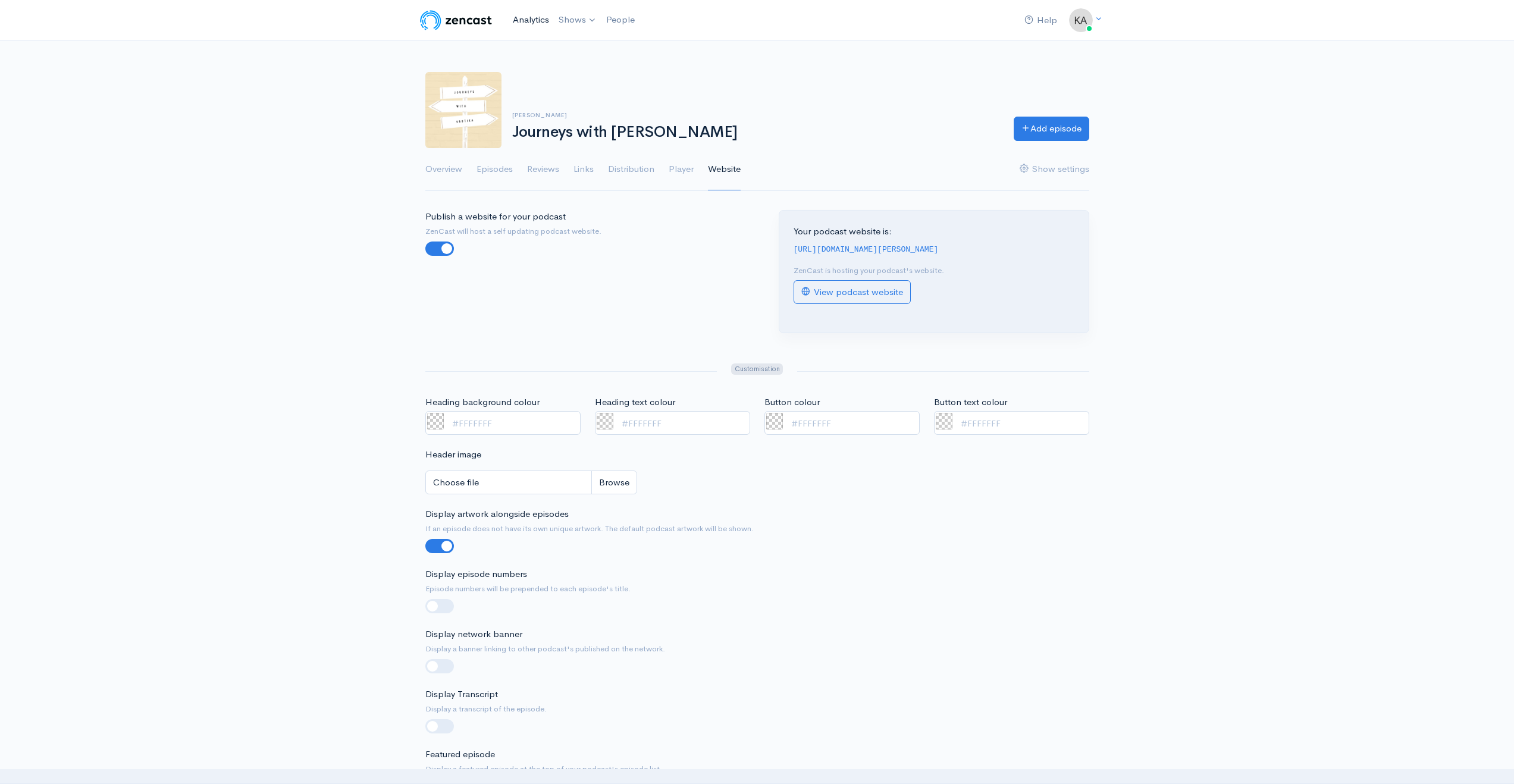
click at [537, 26] on link "Analytics" at bounding box center [531, 20] width 46 height 26
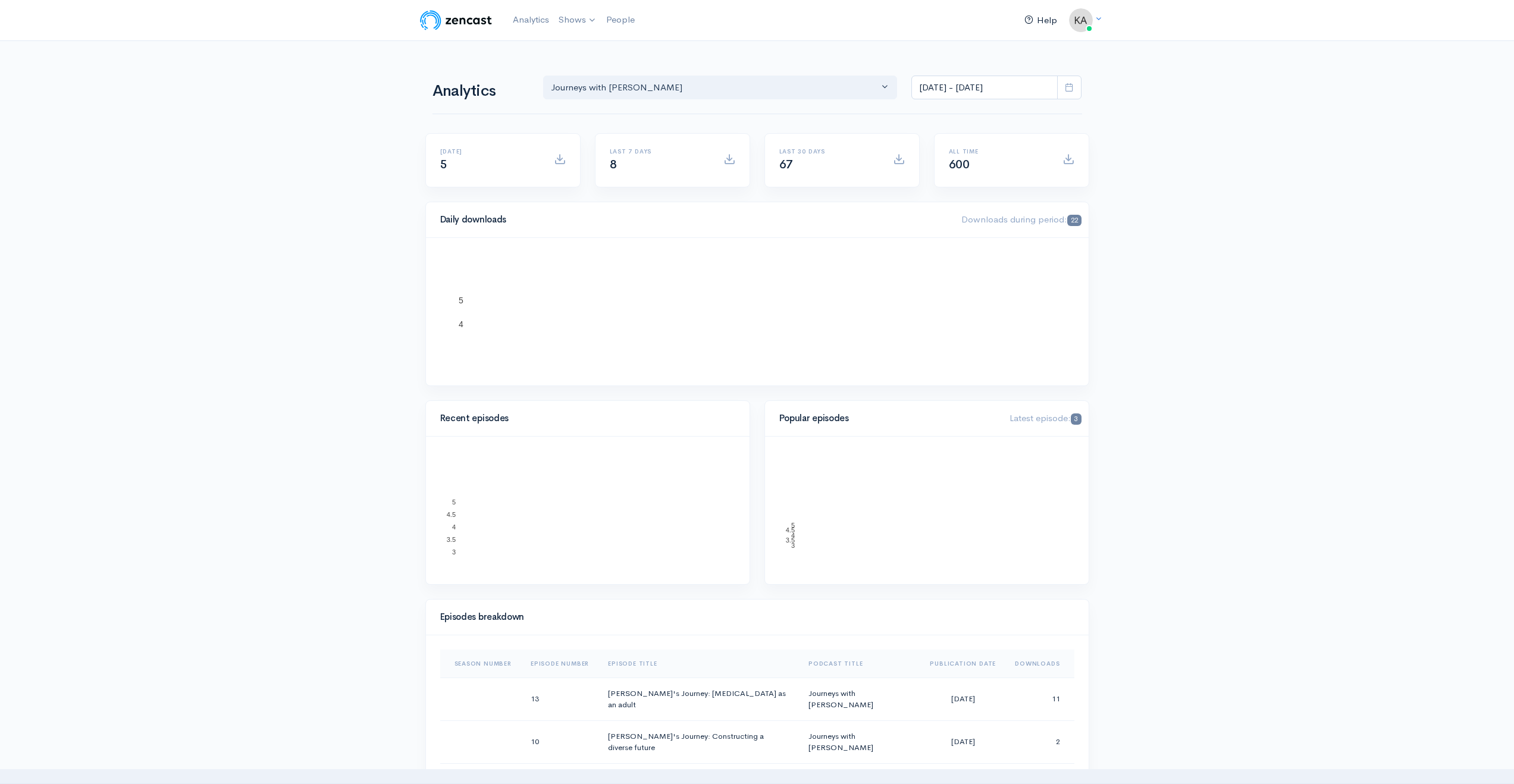
click at [1038, 23] on link "Help" at bounding box center [1040, 21] width 42 height 26
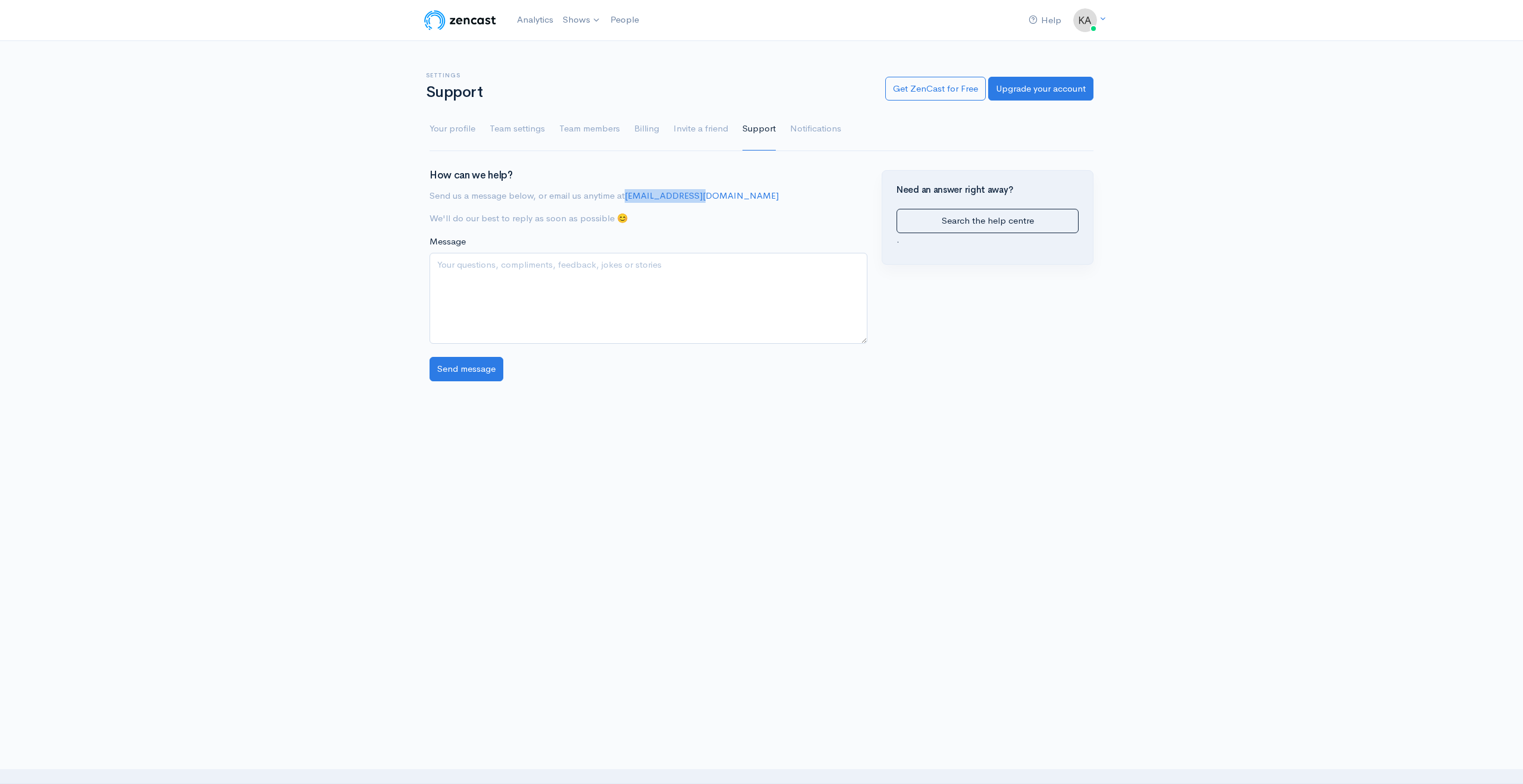
drag, startPoint x: 700, startPoint y: 197, endPoint x: 627, endPoint y: 201, distance: 73.1
click at [627, 201] on p "Send us a message below, or email us anytime at hello@zencast.fm" at bounding box center [649, 196] width 438 height 14
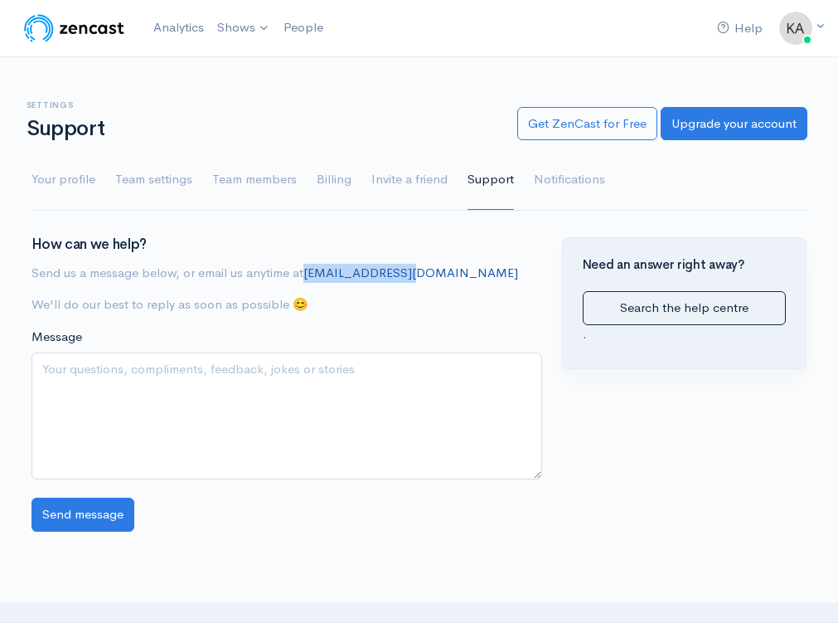
copy link "hello@zencast.fm"
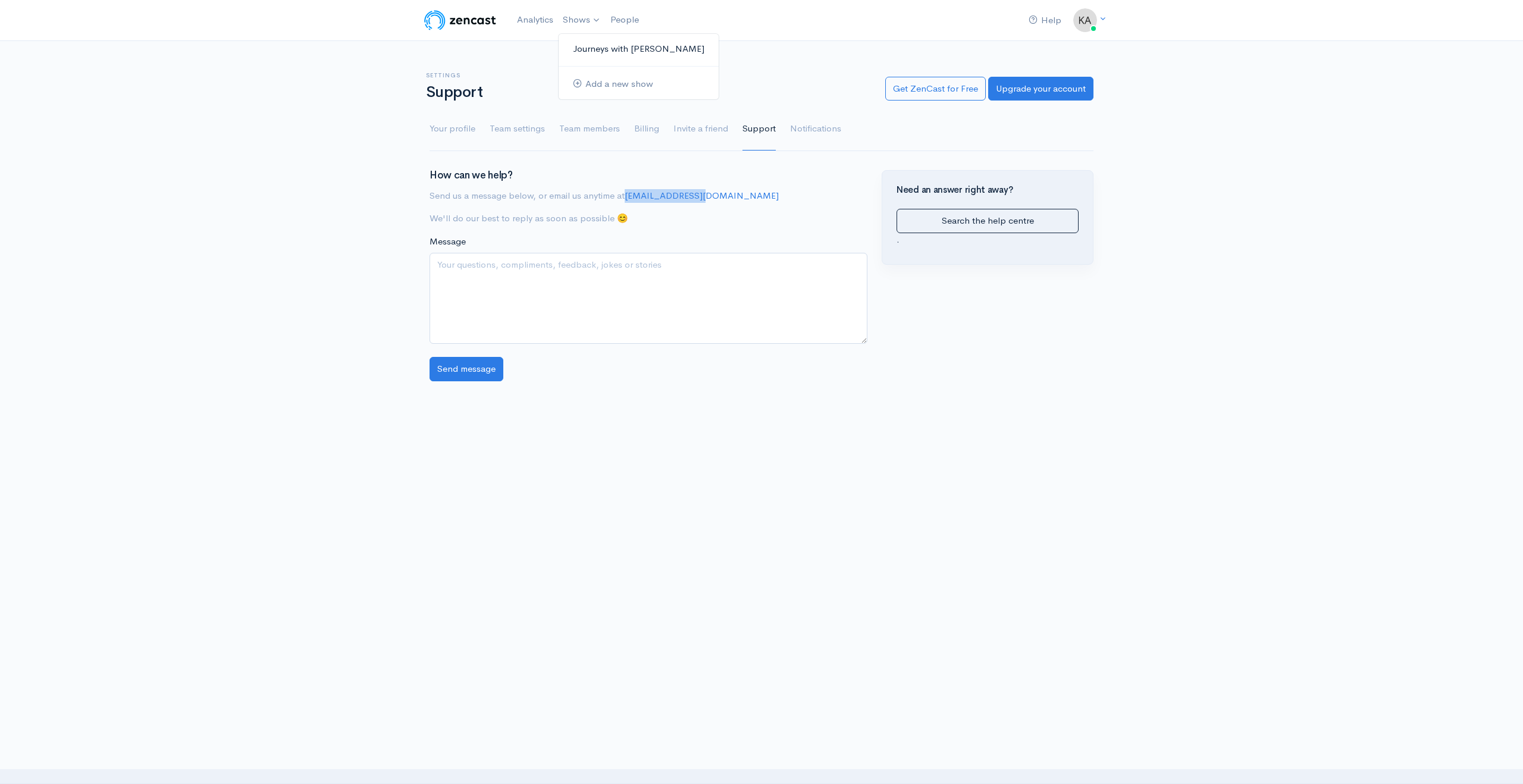
click at [590, 56] on link "Journeys with [PERSON_NAME]" at bounding box center [638, 49] width 160 height 21
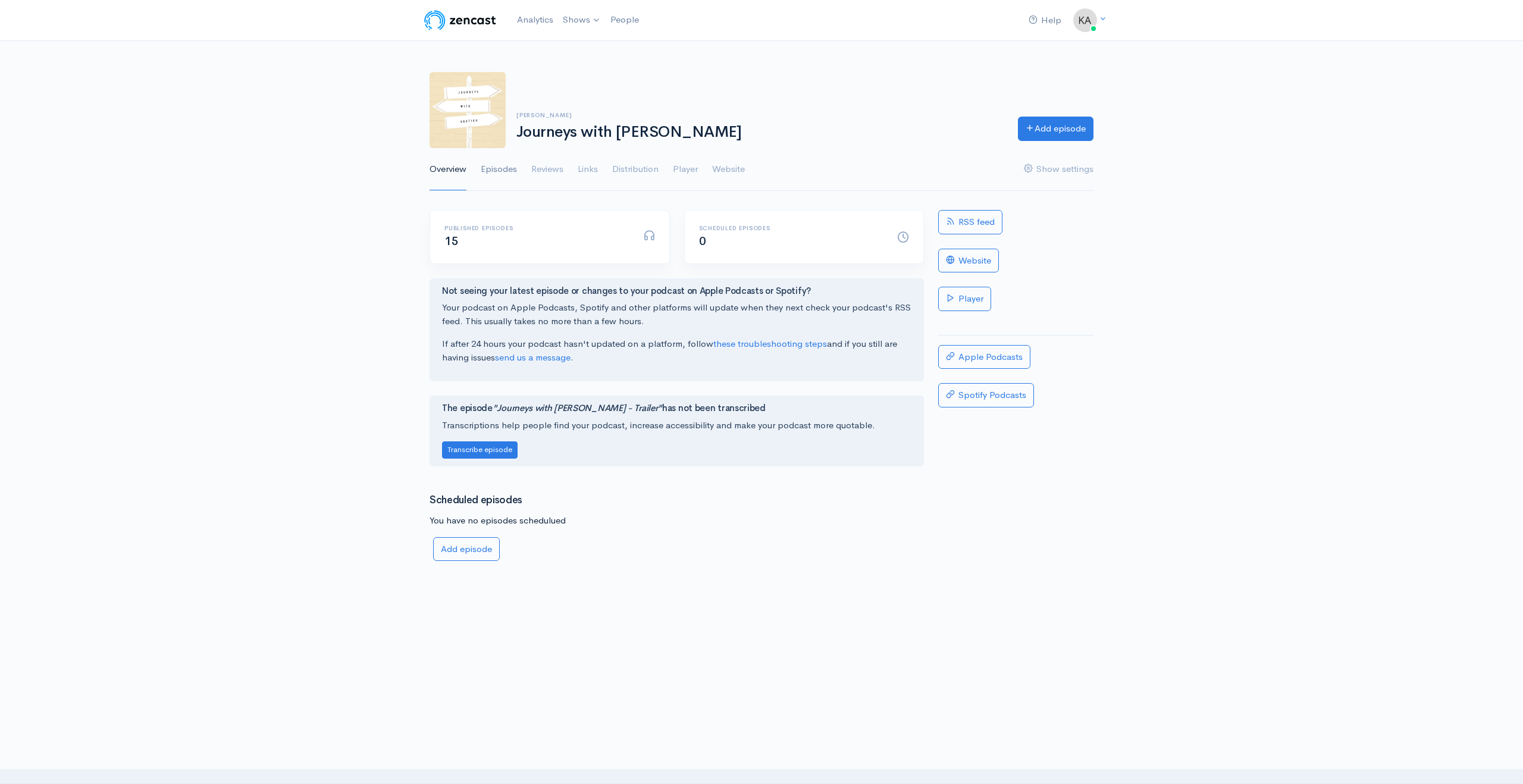
click at [504, 167] on link "Episodes" at bounding box center [499, 169] width 37 height 43
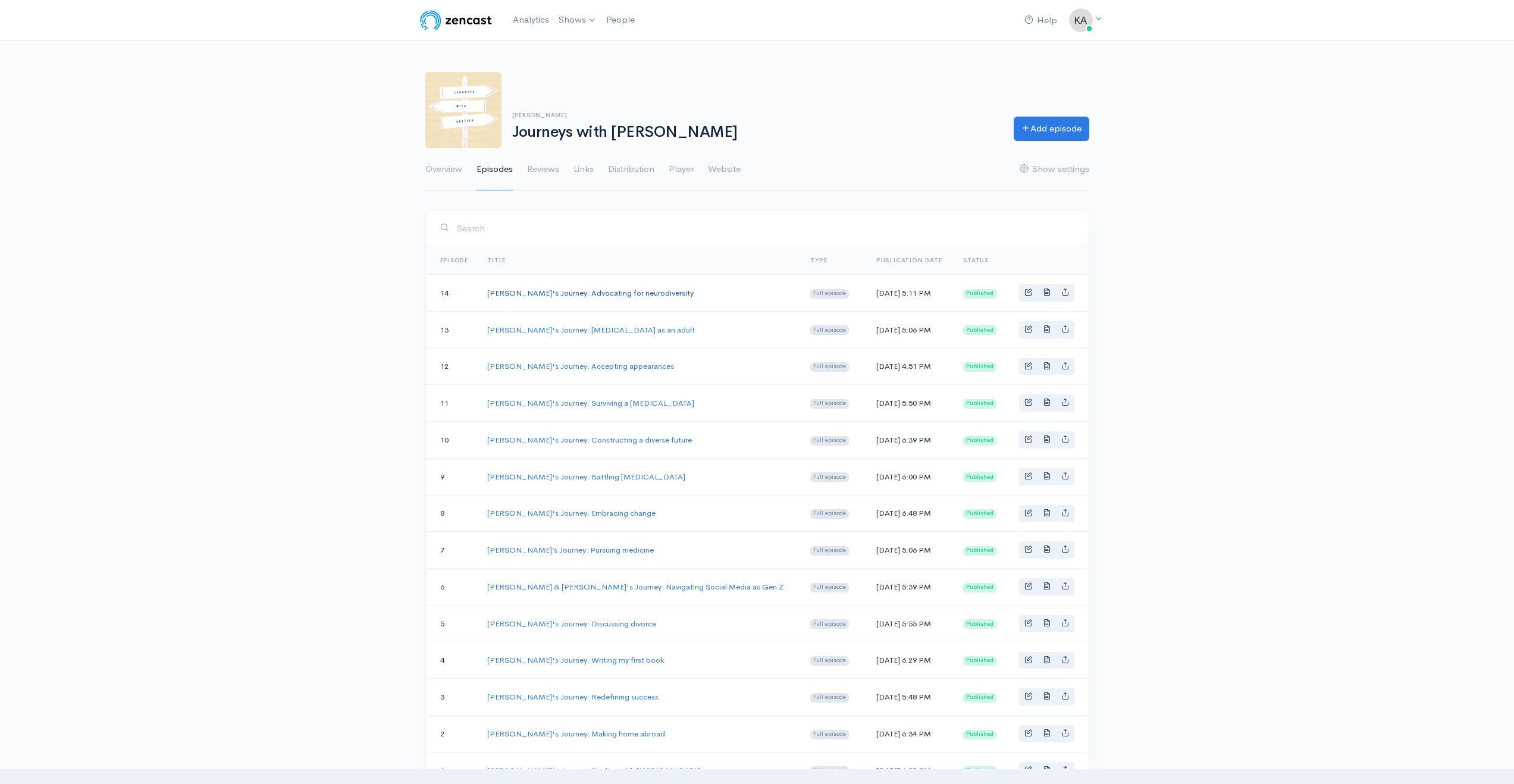
click at [590, 296] on link "[PERSON_NAME]'s Journey: Advocating for neurodiversity" at bounding box center [591, 293] width 207 height 10
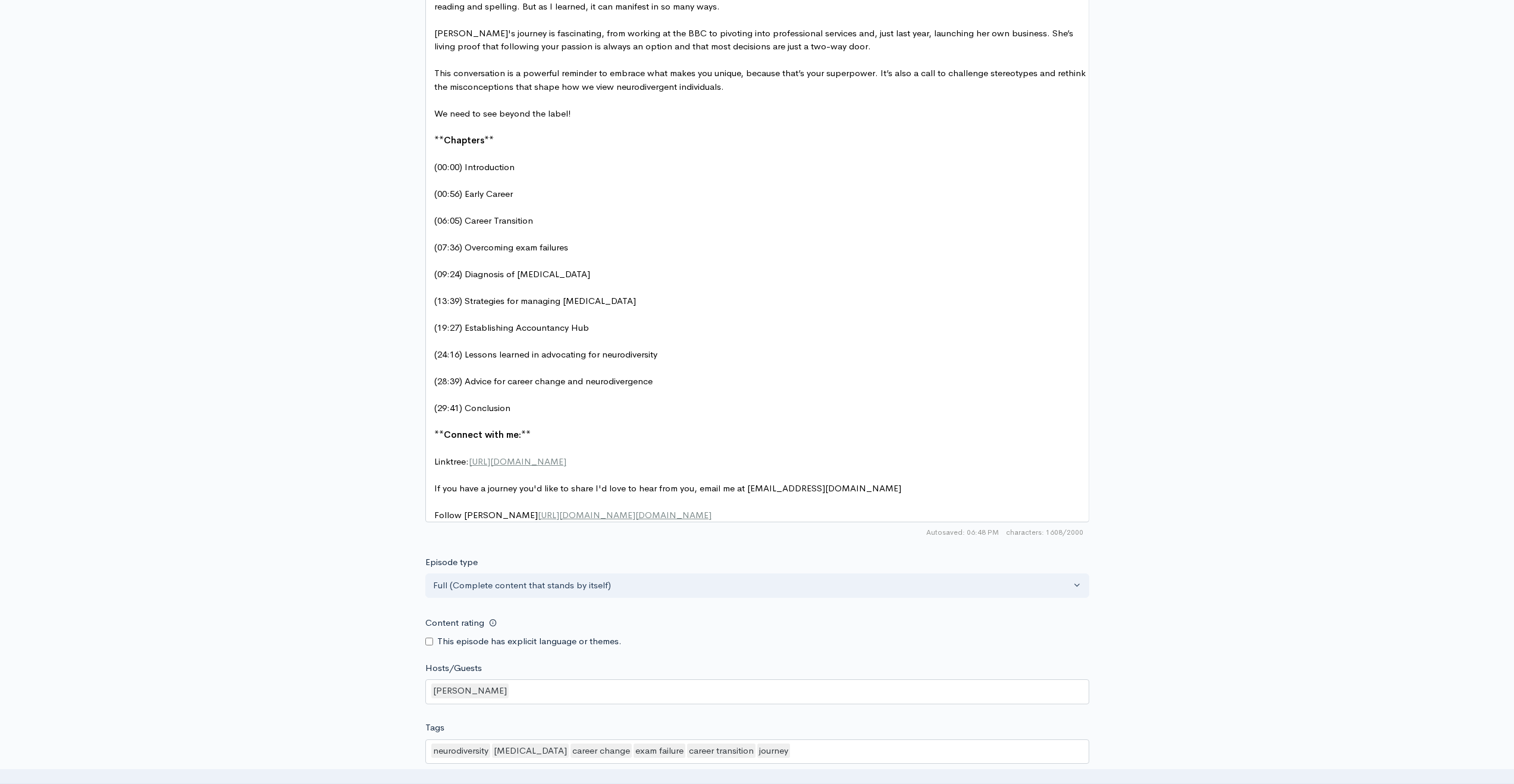
scroll to position [835, 0]
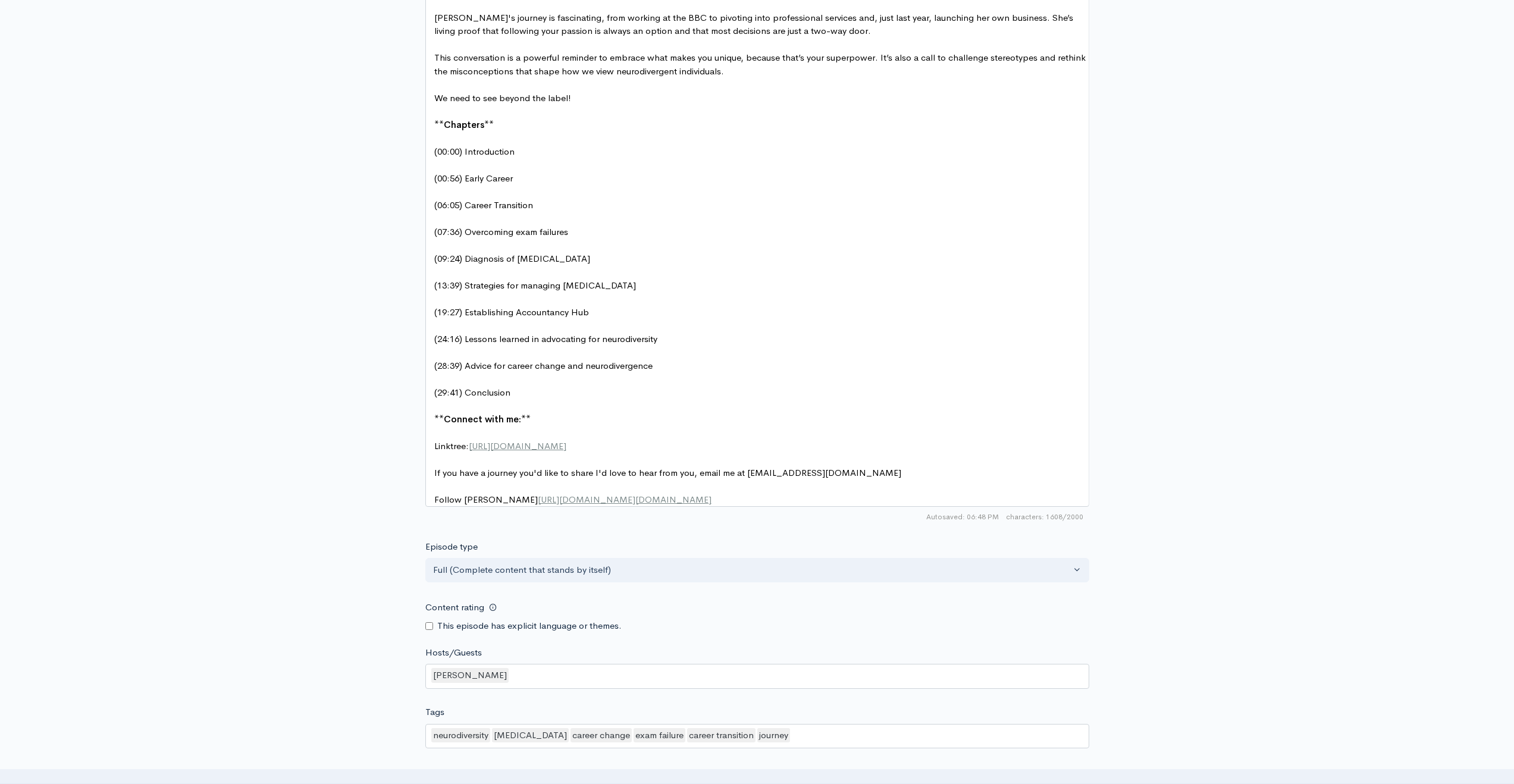
click at [540, 681] on div "[PERSON_NAME]" at bounding box center [757, 676] width 664 height 25
type input """
type input "h"
type input ""Hannah Macdonald"
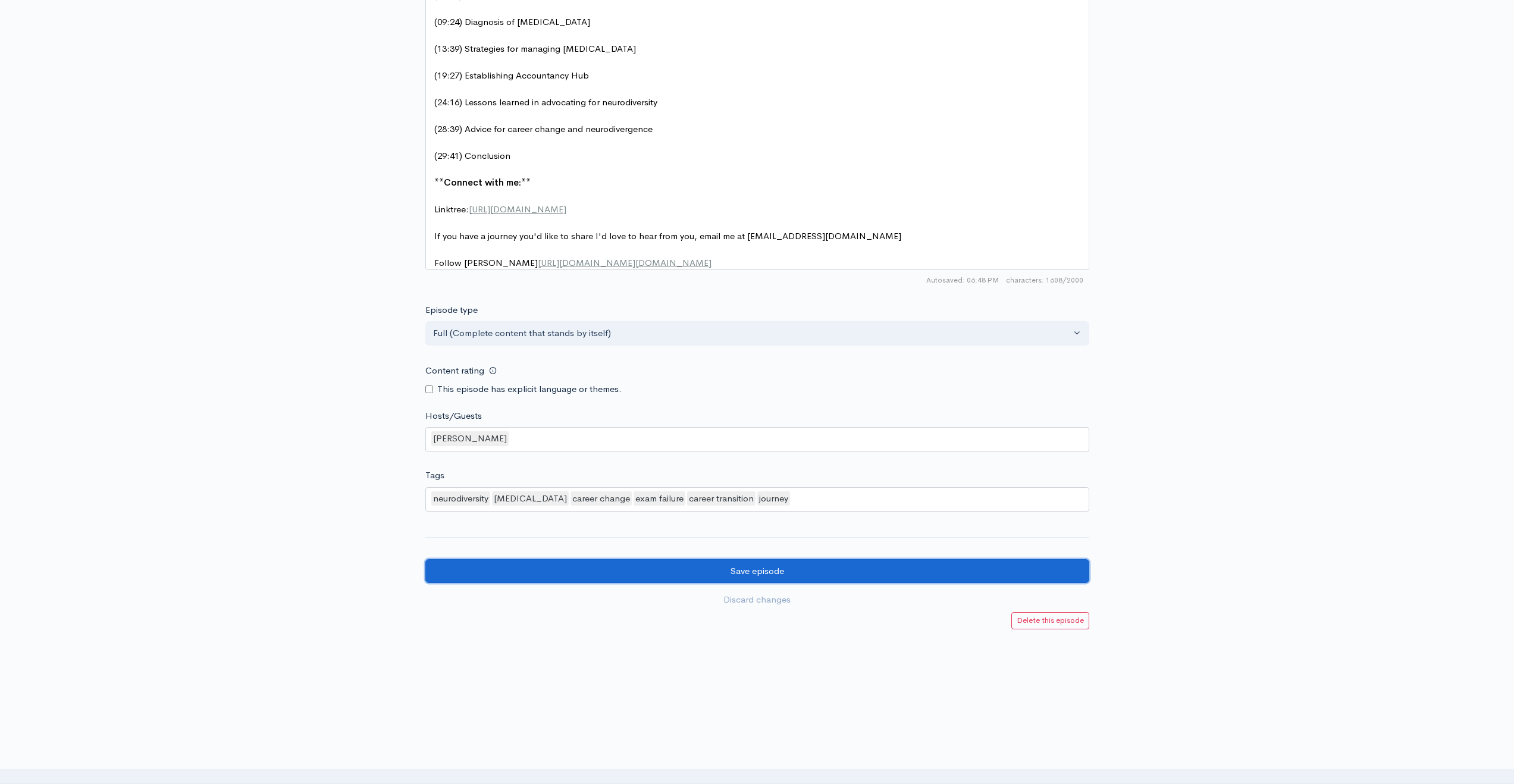
click at [764, 576] on input "Save episode" at bounding box center [757, 571] width 664 height 24
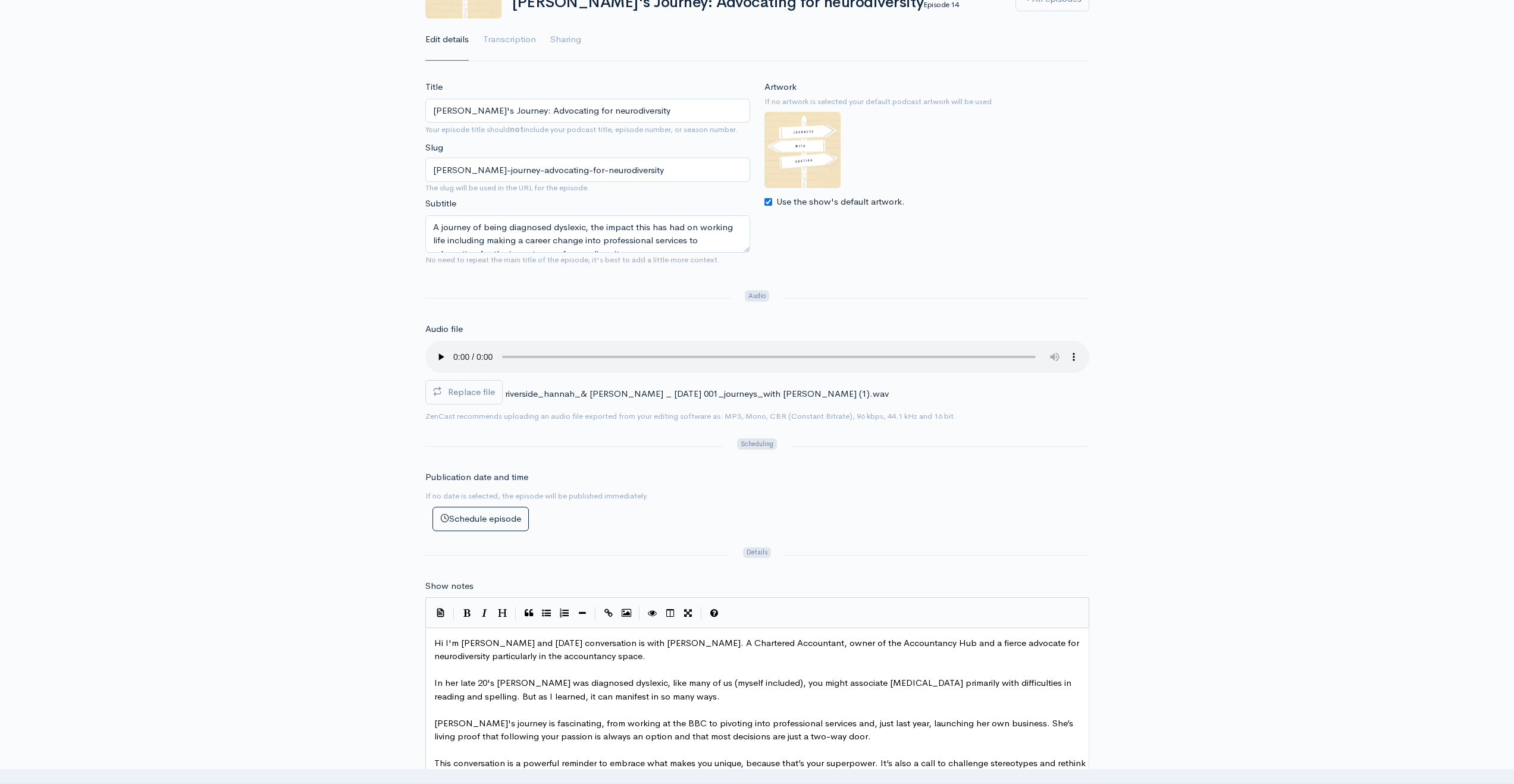
scroll to position [8, 0]
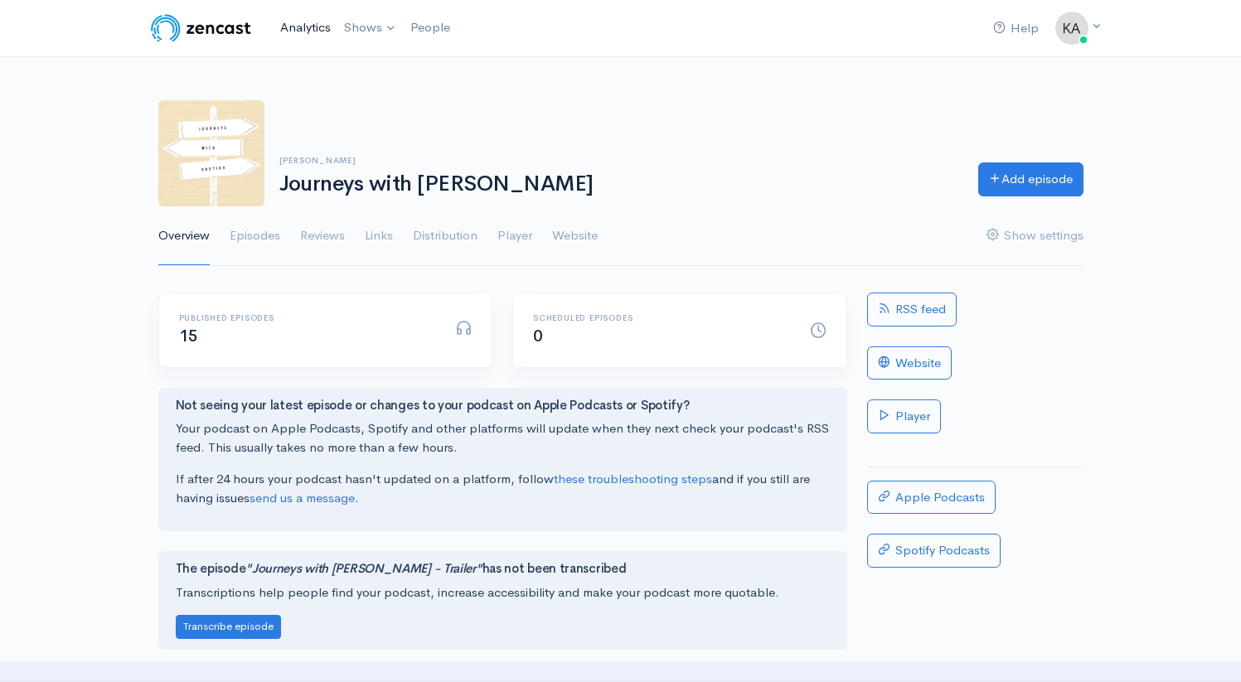
click at [315, 19] on link "Analytics" at bounding box center [306, 28] width 64 height 36
